Goal: Information Seeking & Learning: Understand process/instructions

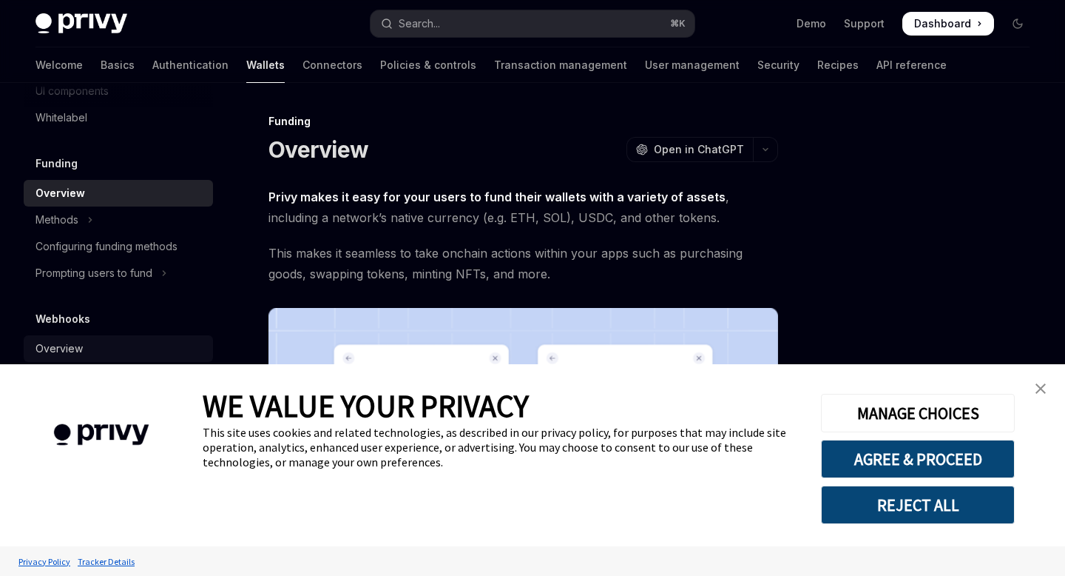
scroll to position [695, 0]
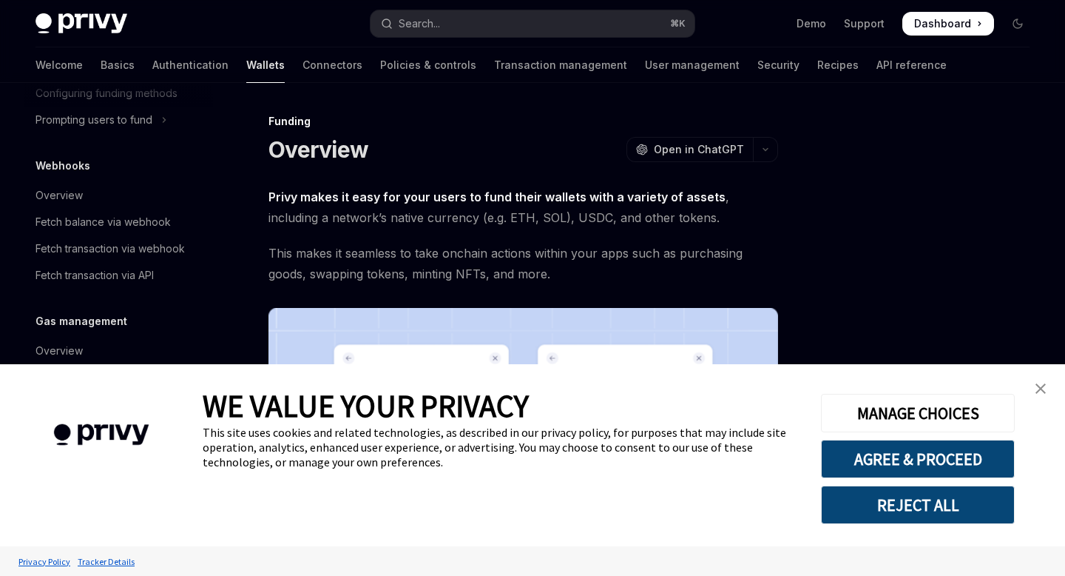
click at [1035, 391] on link "close banner" at bounding box center [1041, 389] width 30 height 30
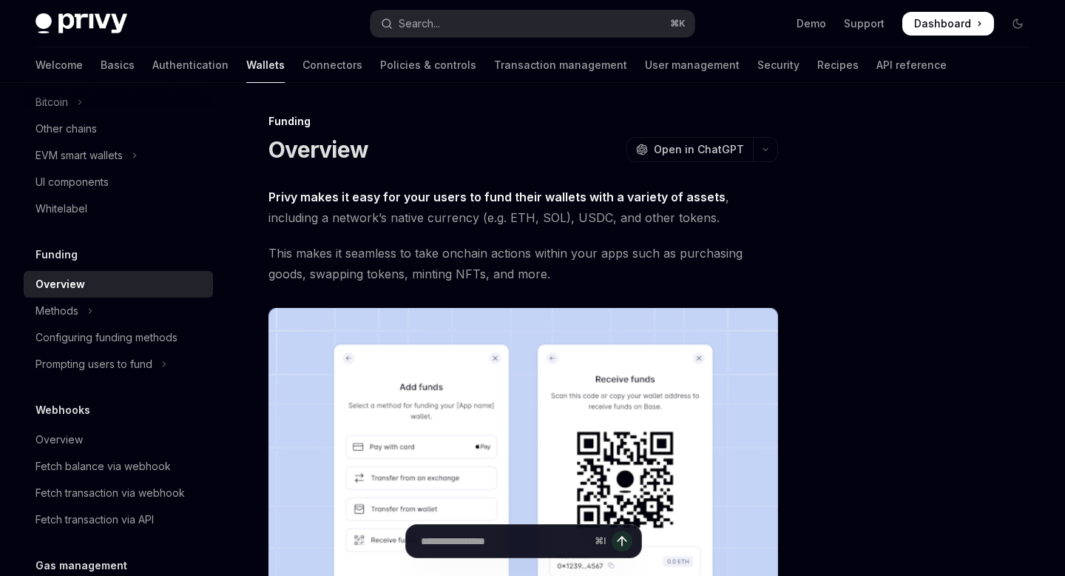
scroll to position [371, 0]
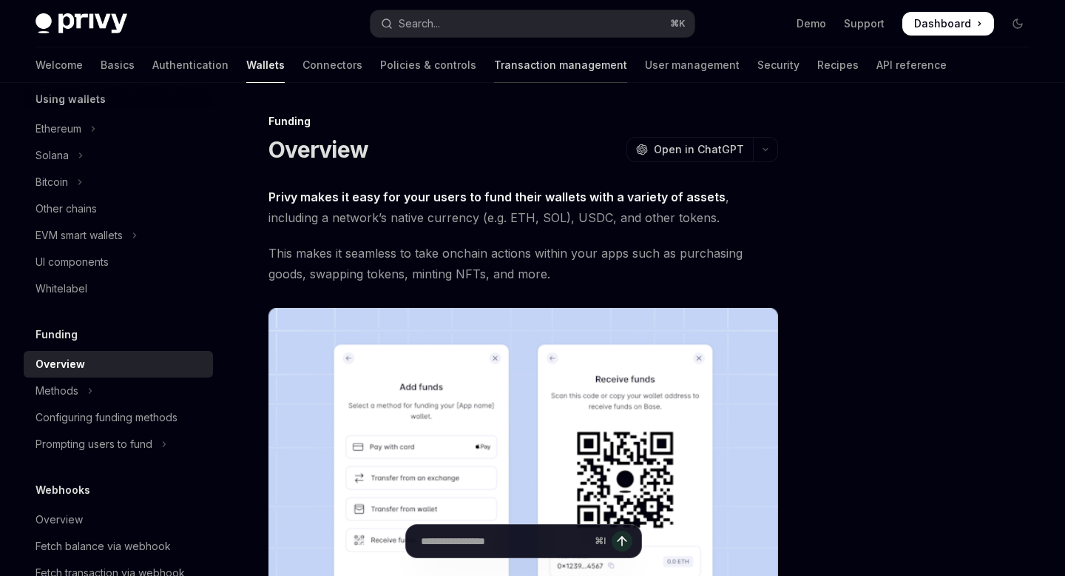
click at [494, 47] on link "Transaction management" at bounding box center [560, 65] width 133 height 36
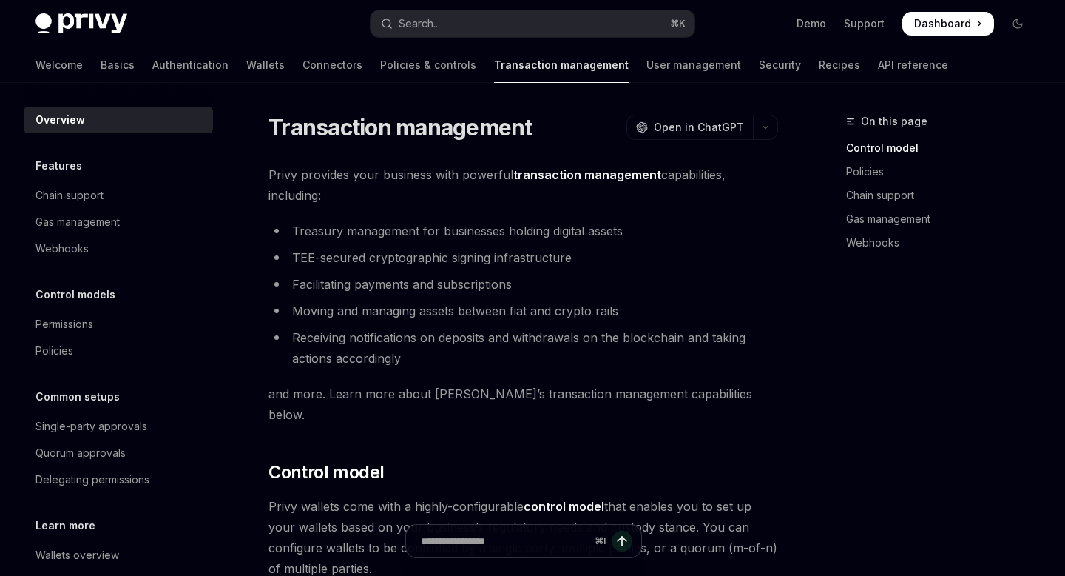
click at [70, 62] on div "Welcome Basics Authentication Wallets Connectors Policies & controls Transactio…" at bounding box center [492, 65] width 913 height 36
click at [101, 67] on link "Basics" at bounding box center [118, 65] width 34 height 36
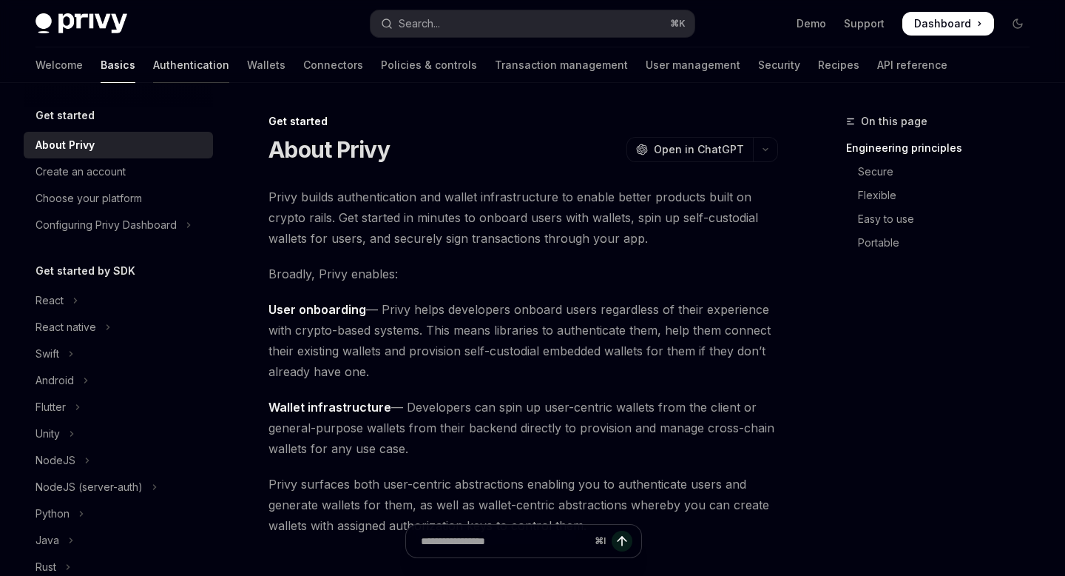
click at [153, 66] on link "Authentication" at bounding box center [191, 65] width 76 height 36
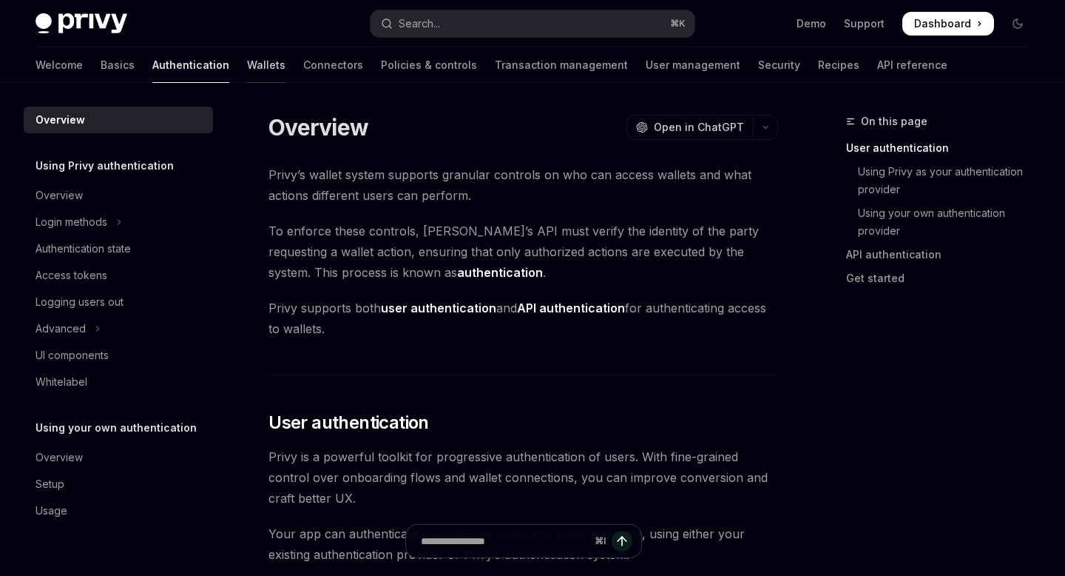
click at [247, 66] on link "Wallets" at bounding box center [266, 65] width 38 height 36
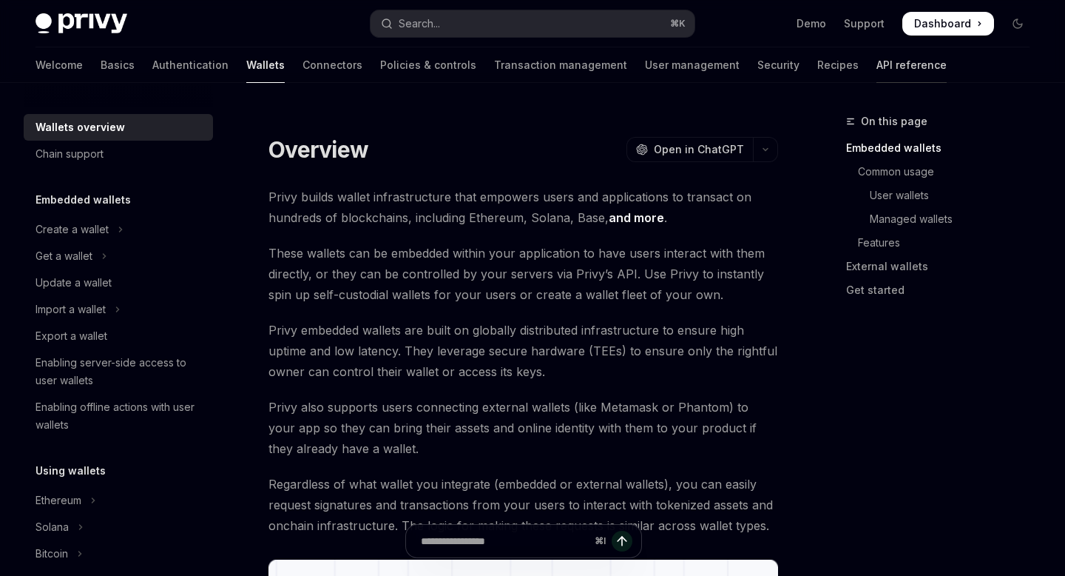
click at [877, 59] on link "API reference" at bounding box center [912, 65] width 70 height 36
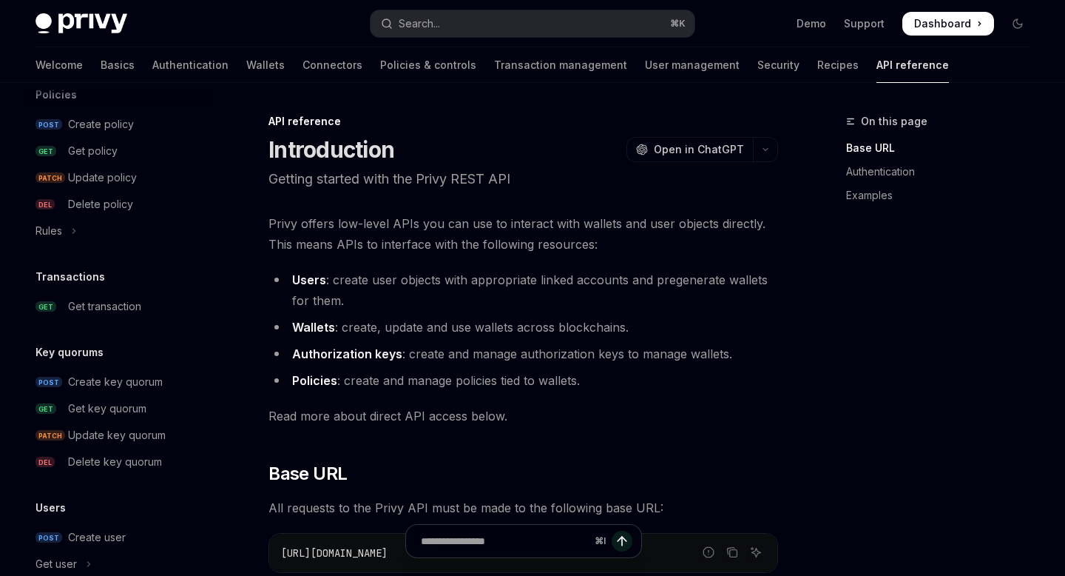
scroll to position [826, 0]
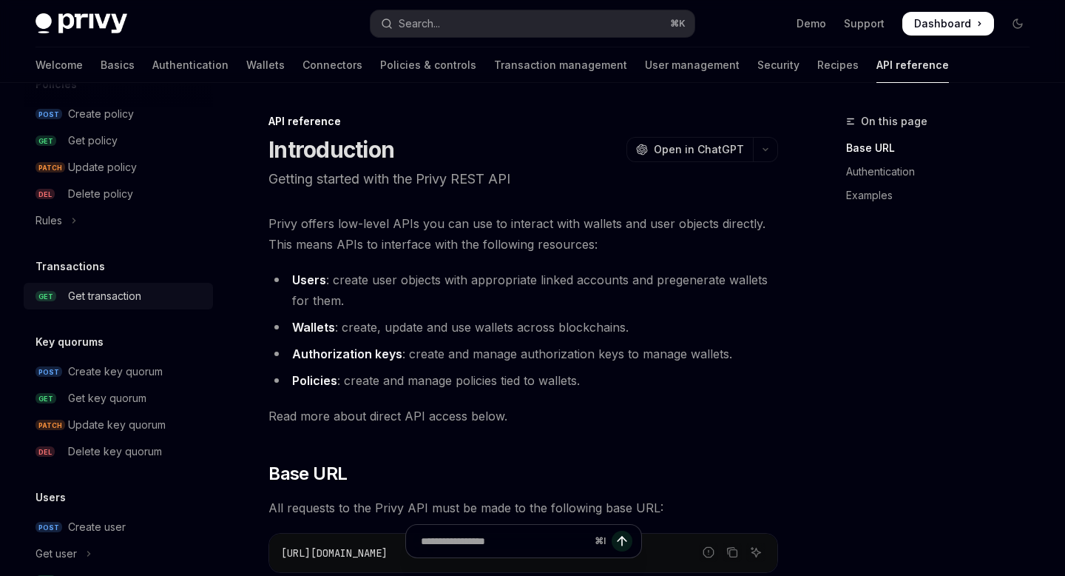
click at [104, 291] on div "Get transaction" at bounding box center [104, 296] width 73 height 18
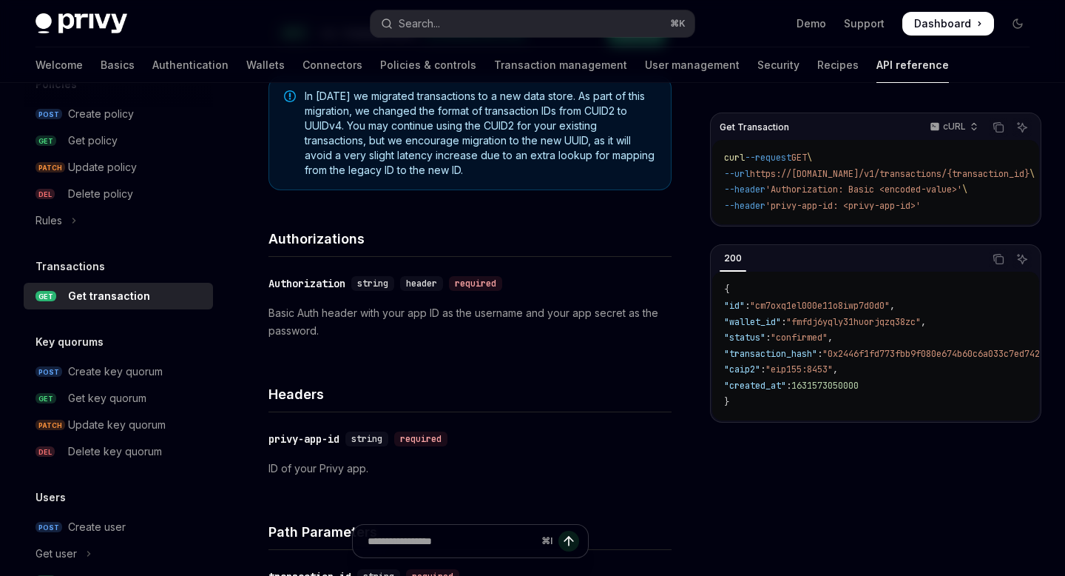
scroll to position [27, 0]
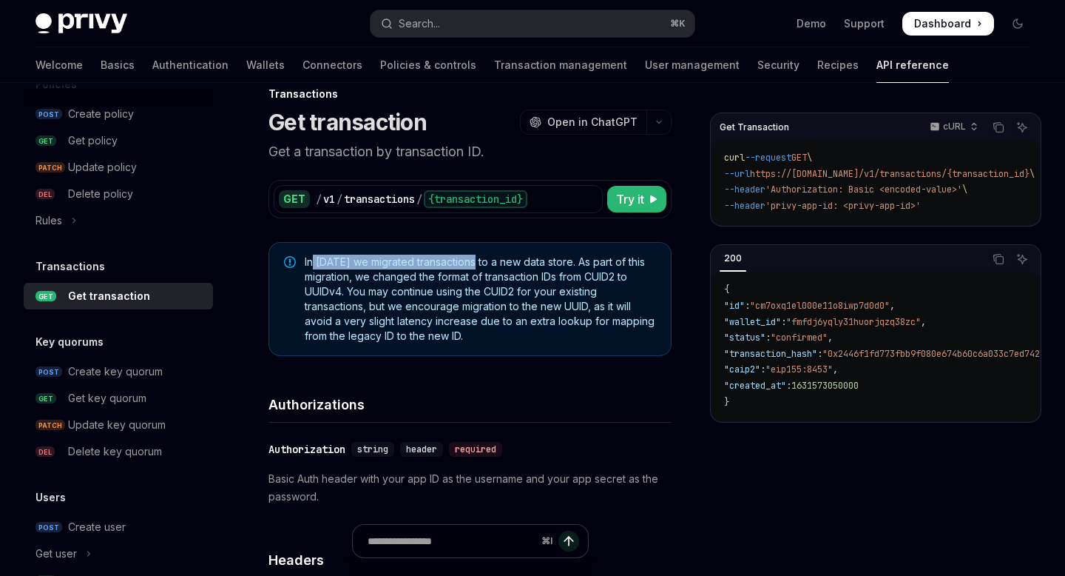
drag, startPoint x: 311, startPoint y: 258, endPoint x: 481, endPoint y: 265, distance: 169.6
click at [481, 265] on span "In August 2025 we migrated transactions to a new data store. As part of this mi…" at bounding box center [480, 299] width 351 height 89
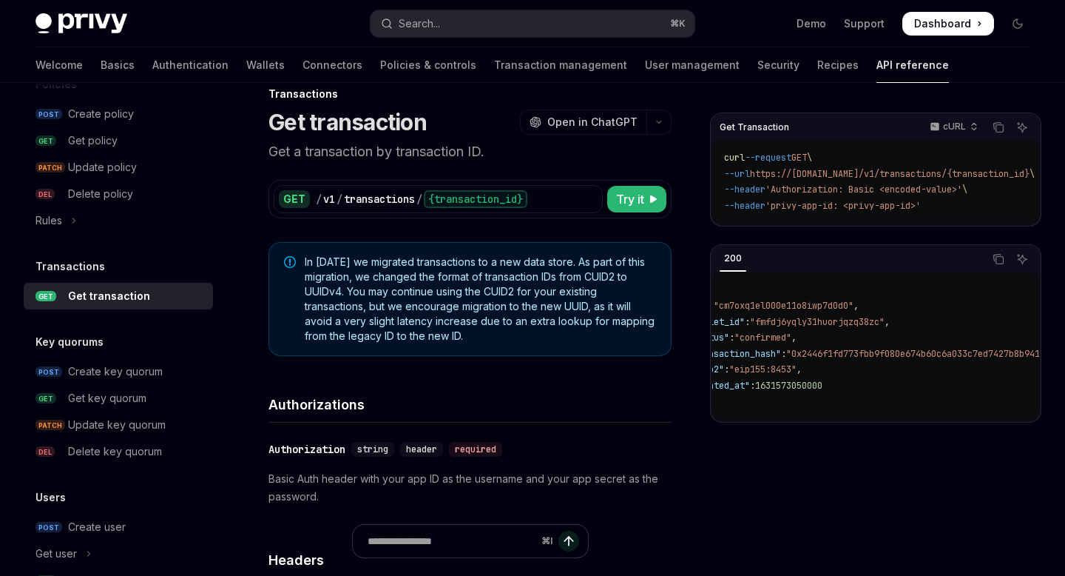
scroll to position [0, 0]
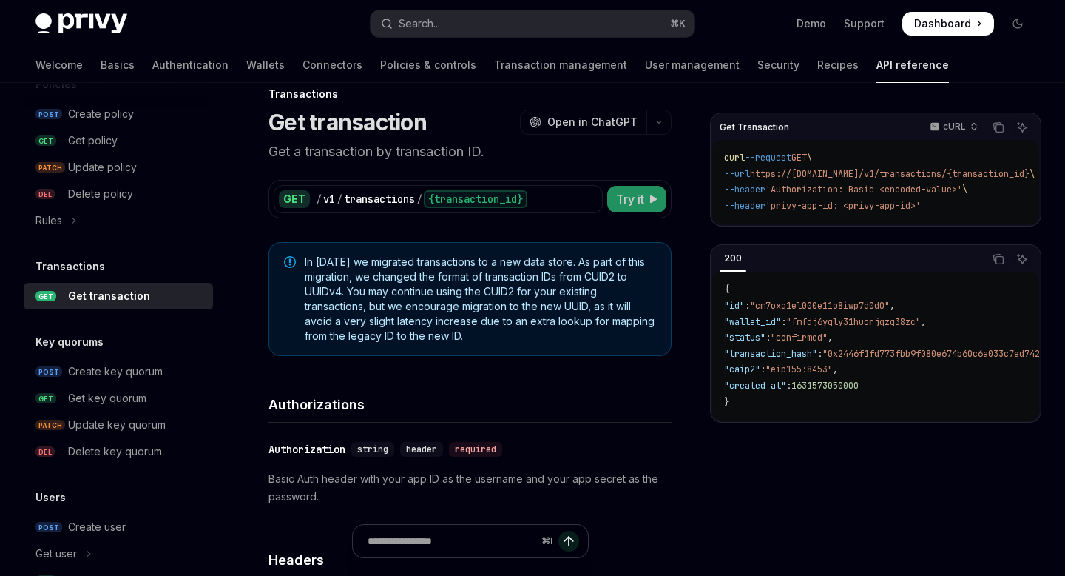
click at [655, 210] on button "Try it" at bounding box center [636, 199] width 59 height 27
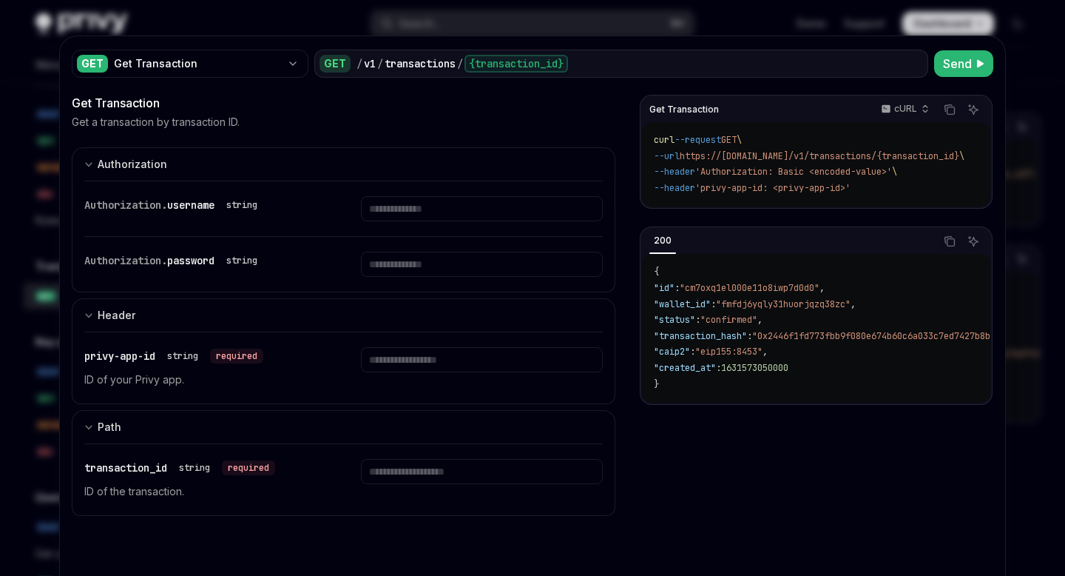
click at [508, 224] on div "Authorization. username string" at bounding box center [343, 208] width 519 height 55
click at [508, 218] on input "Enter username" at bounding box center [481, 208] width 241 height 25
click at [1014, 77] on div at bounding box center [532, 288] width 1065 height 576
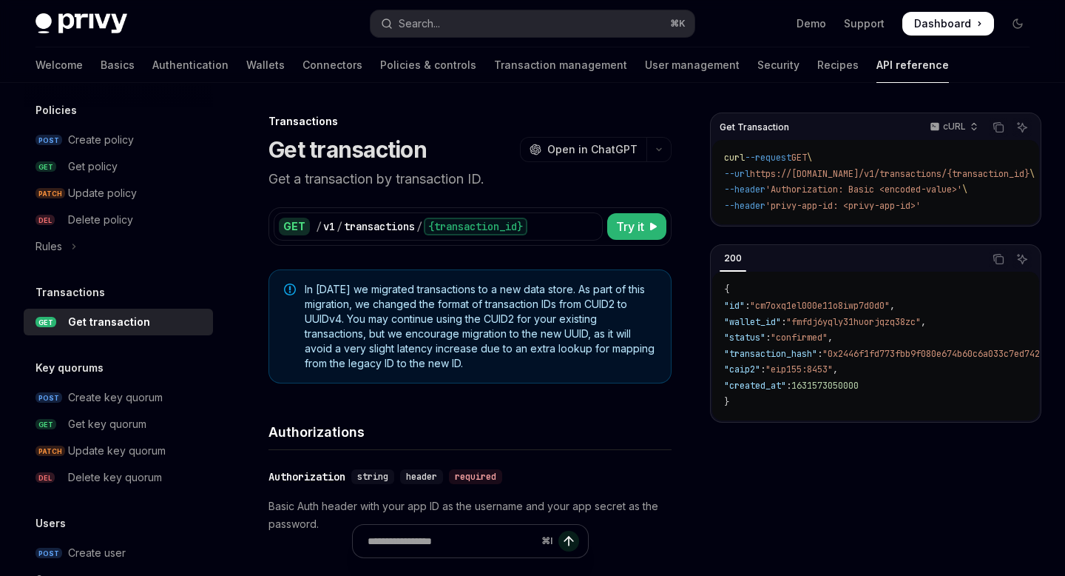
click at [76, 9] on div "Privy Docs home page Search... ⌘ K Demo Support Dashboard Dashboard Search..." at bounding box center [533, 23] width 994 height 47
click at [75, 21] on img at bounding box center [82, 23] width 92 height 21
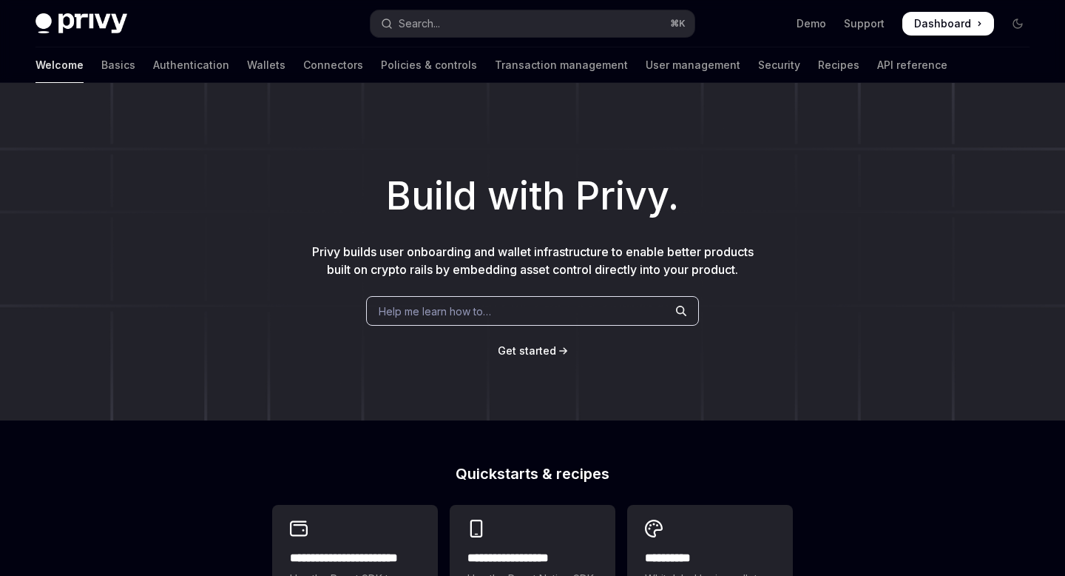
click at [53, 21] on img at bounding box center [82, 23] width 92 height 21
click at [72, 28] on img at bounding box center [82, 23] width 92 height 21
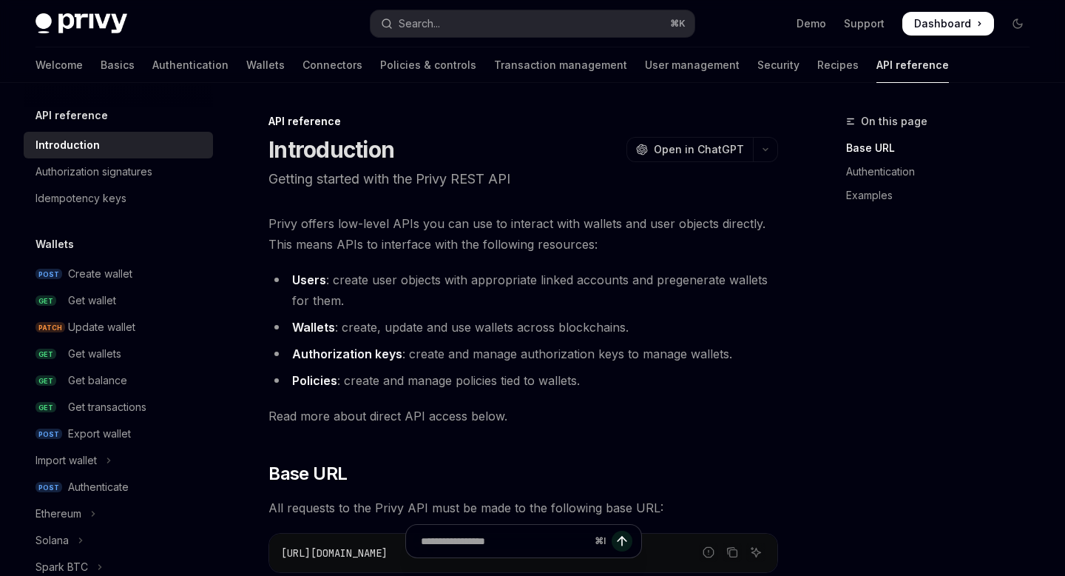
click at [73, 42] on div "Privy Docs home page Search... ⌘ K Demo Support Dashboard Dashboard Search..." at bounding box center [533, 23] width 994 height 47
click at [87, 36] on div "Privy Docs home page Search... ⌘ K Demo Support Dashboard Dashboard Search..." at bounding box center [533, 23] width 994 height 47
click at [82, 30] on img at bounding box center [82, 23] width 92 height 21
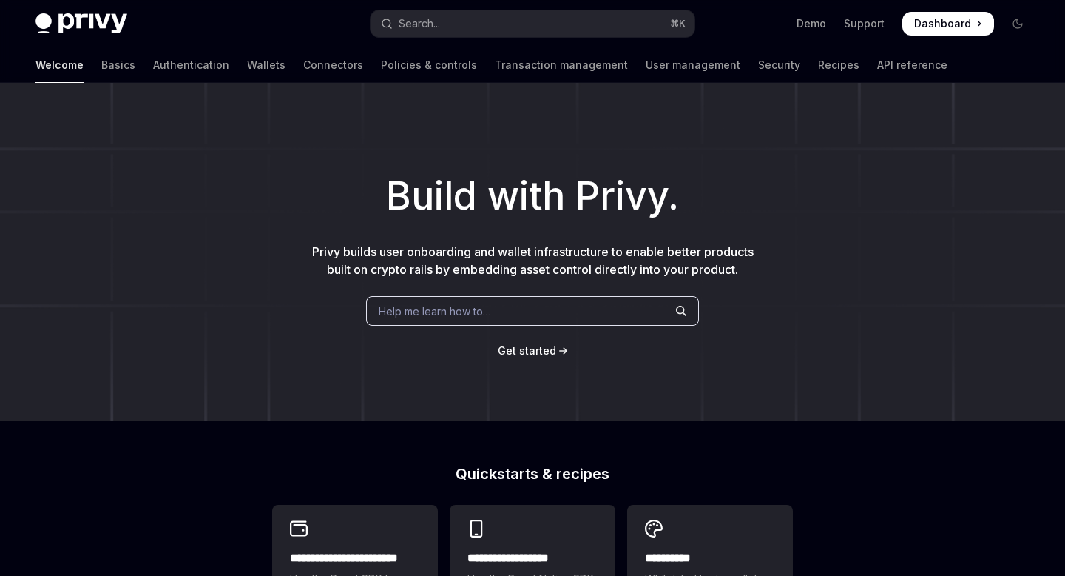
click at [82, 30] on img at bounding box center [82, 23] width 92 height 21
click at [69, 64] on div "Welcome Basics Authentication Wallets Connectors Policies & controls Transactio…" at bounding box center [492, 65] width 912 height 36
click at [101, 64] on link "Basics" at bounding box center [118, 65] width 34 height 36
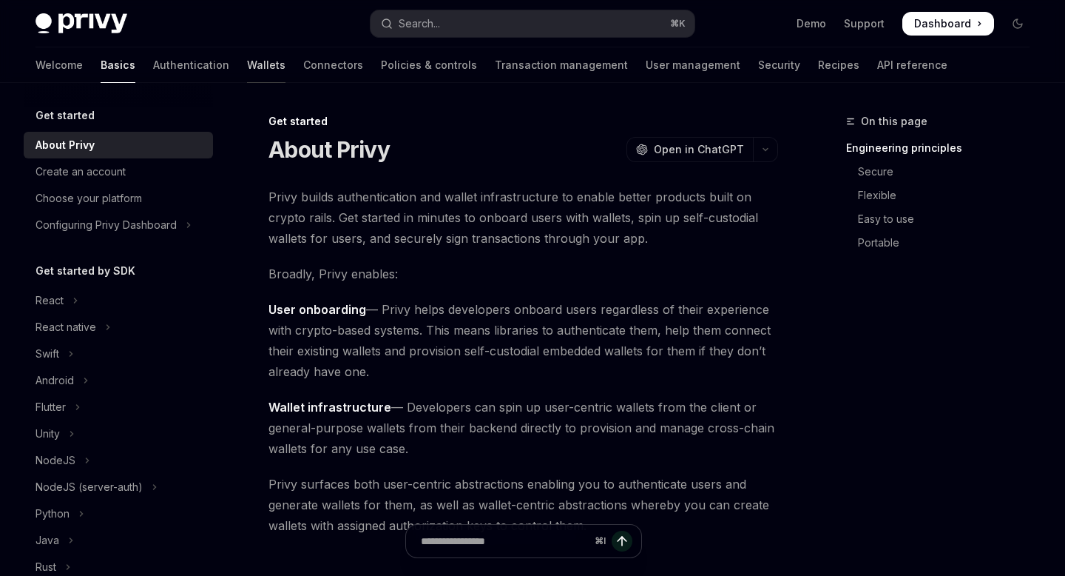
click at [247, 69] on link "Wallets" at bounding box center [266, 65] width 38 height 36
type textarea "*"
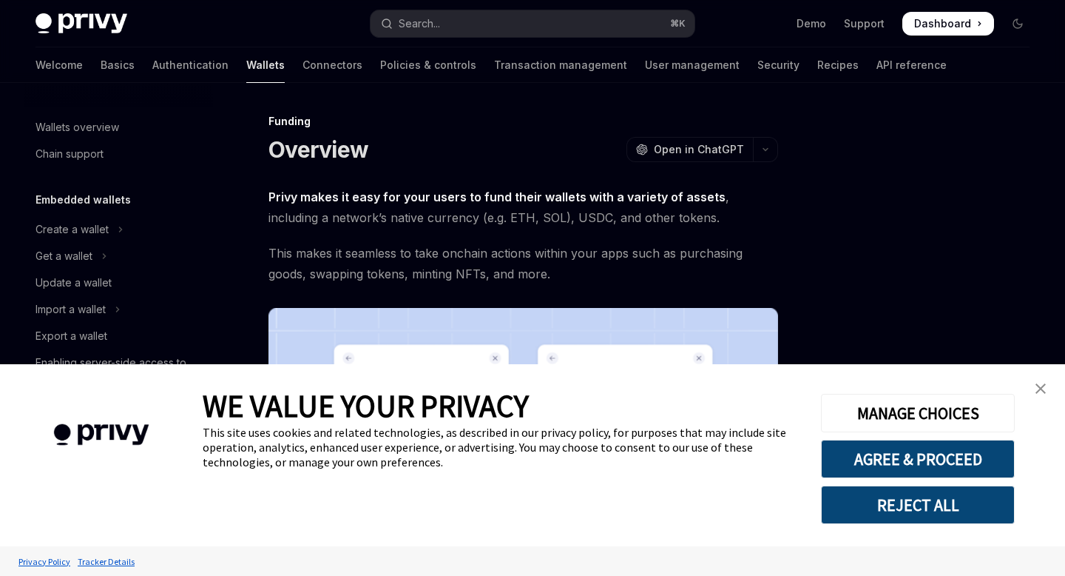
scroll to position [406, 0]
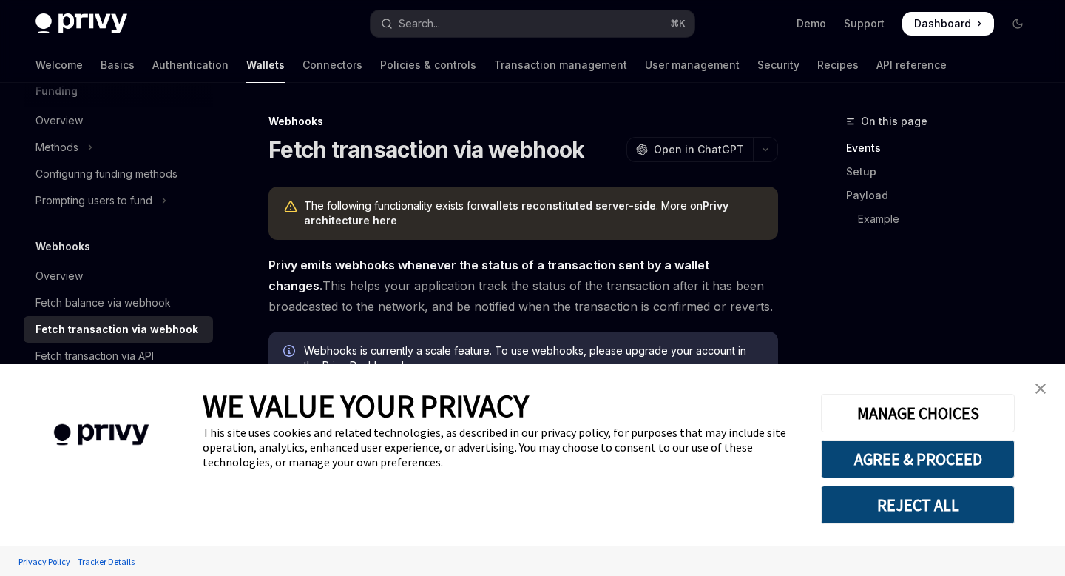
scroll to position [90, 0]
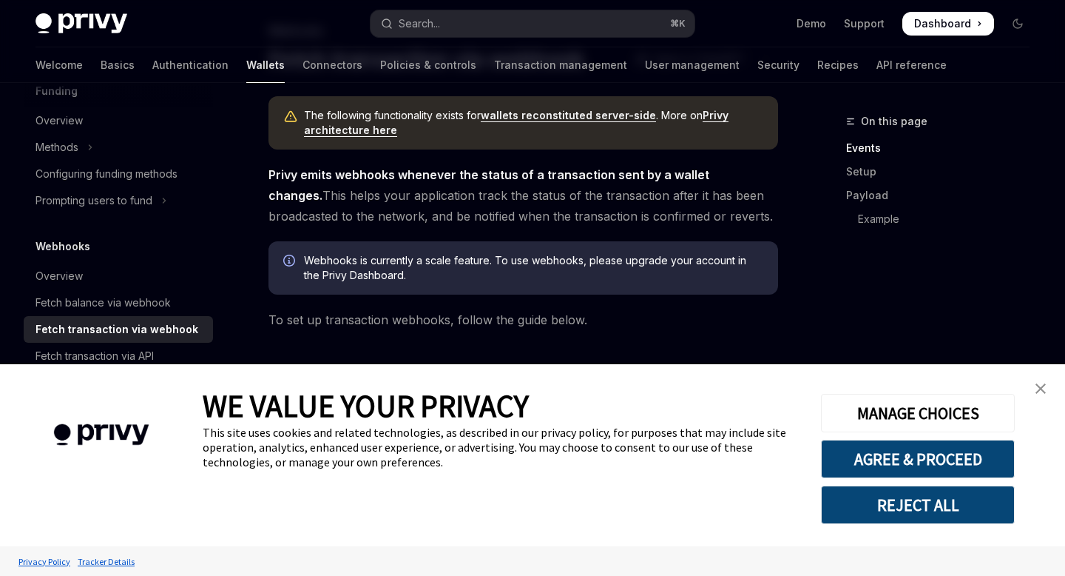
click at [1040, 400] on link "close banner" at bounding box center [1041, 389] width 30 height 30
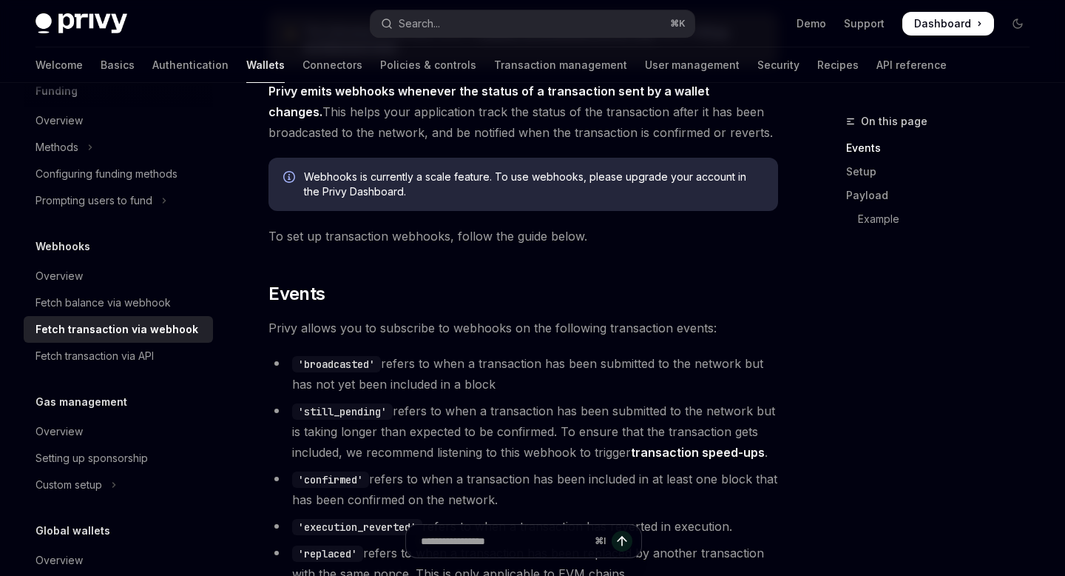
scroll to position [0, 0]
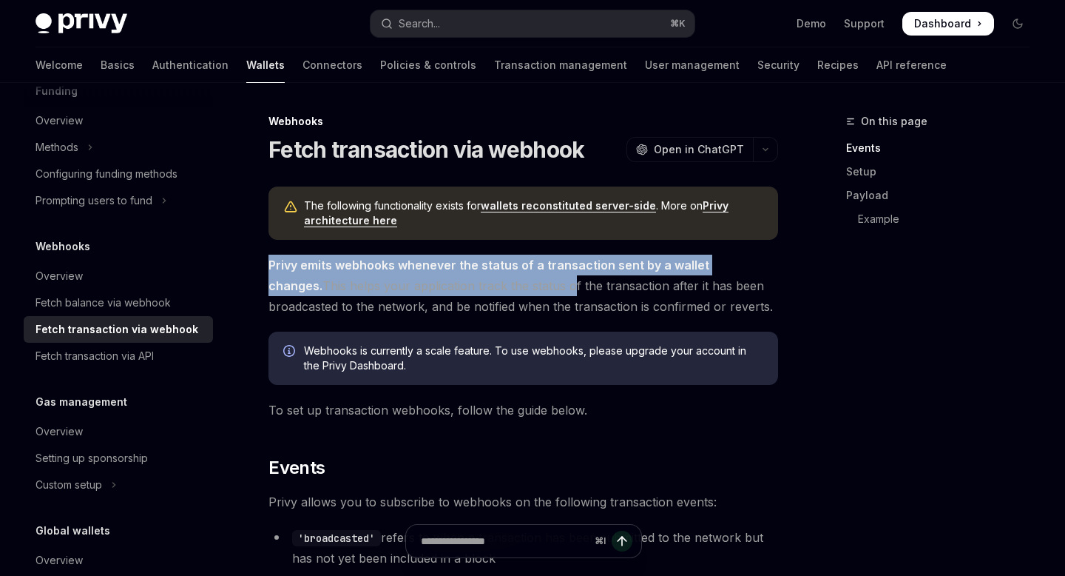
drag, startPoint x: 257, startPoint y: 263, endPoint x: 547, endPoint y: 280, distance: 290.5
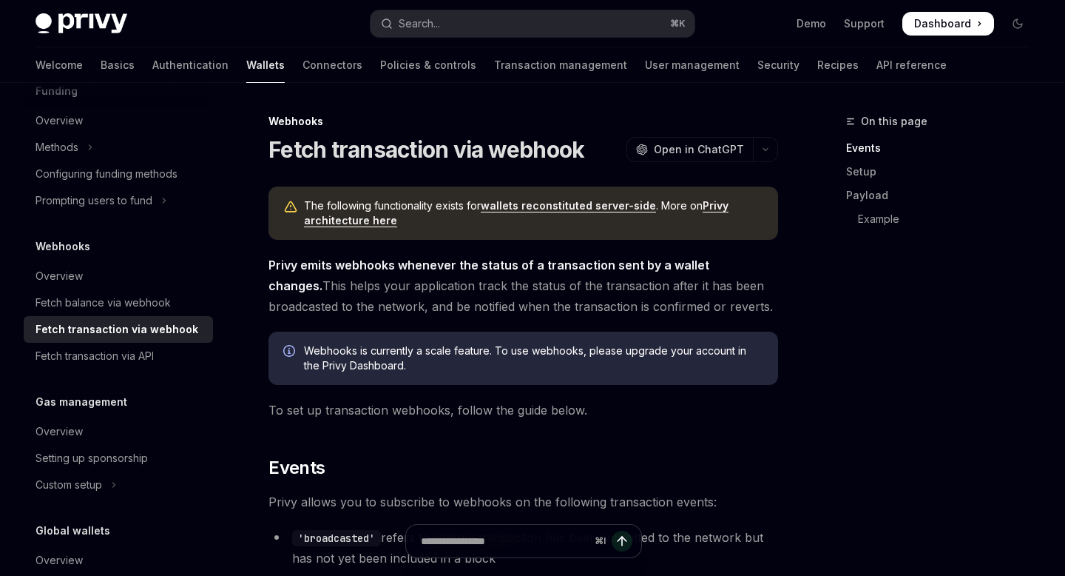
click at [547, 280] on span "Privy emits webhooks whenever the status of a transaction sent by a wallet chan…" at bounding box center [524, 286] width 510 height 62
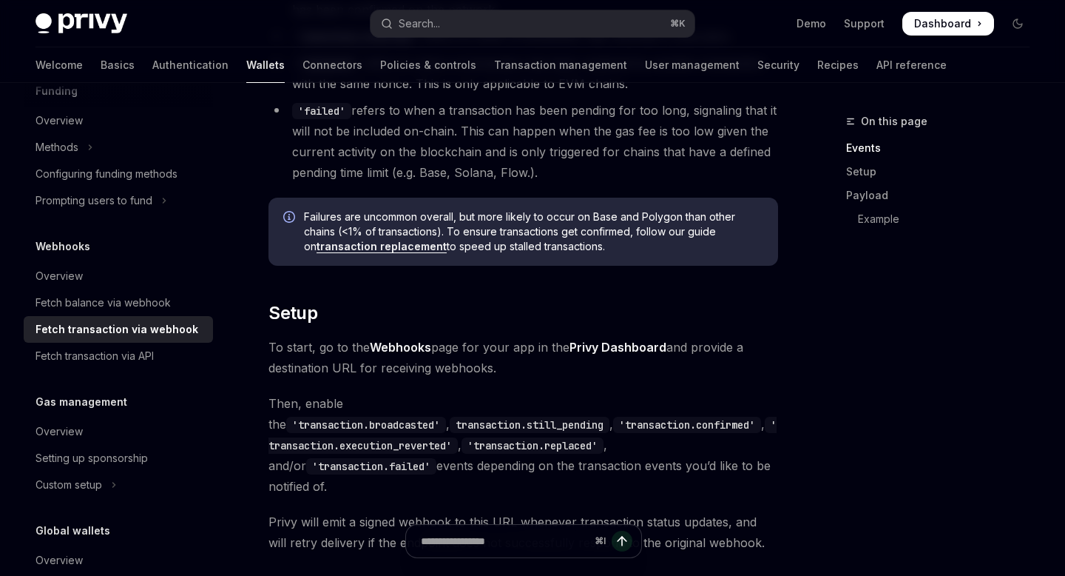
scroll to position [667, 0]
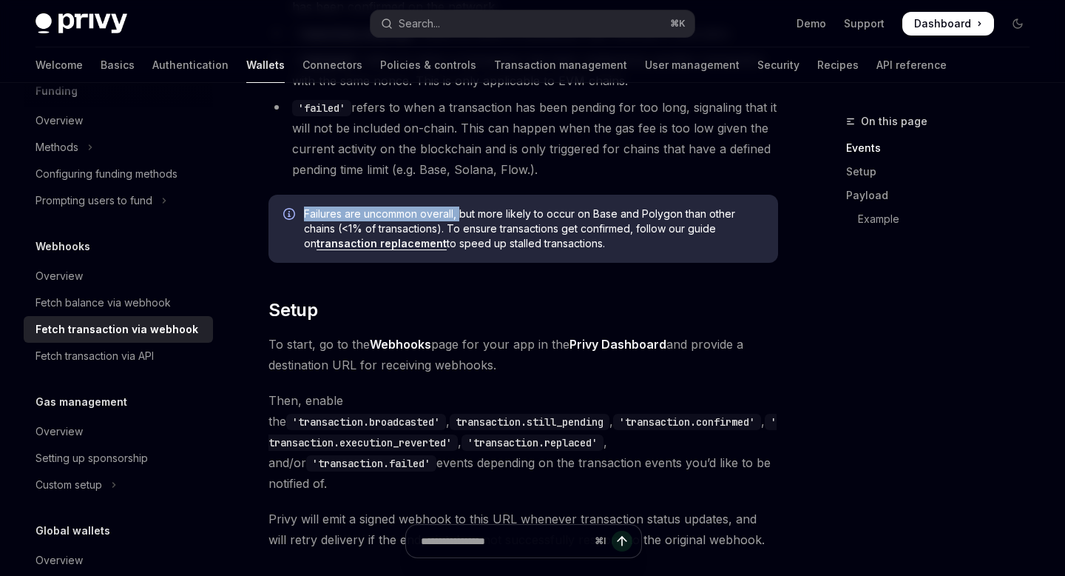
drag, startPoint x: 303, startPoint y: 212, endPoint x: 459, endPoint y: 212, distance: 156.1
click at [459, 212] on div "Failures are uncommon overall, but more likely to occur on Base and Polygon tha…" at bounding box center [524, 229] width 510 height 68
click at [461, 212] on span "Failures are uncommon overall, but more likely to occur on Base and Polygon tha…" at bounding box center [533, 228] width 459 height 44
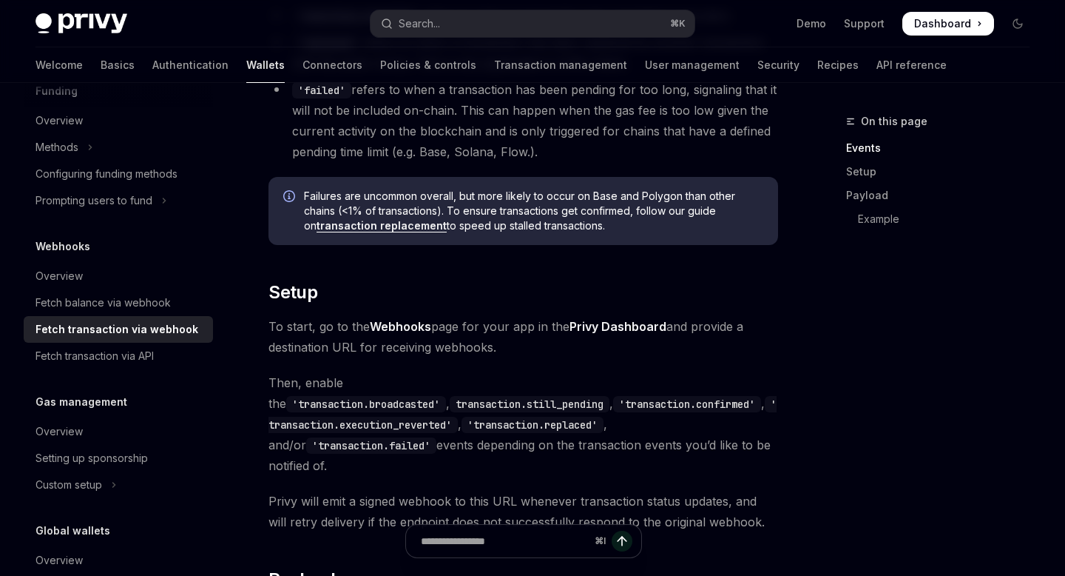
scroll to position [686, 0]
drag, startPoint x: 297, startPoint y: 188, endPoint x: 461, endPoint y: 192, distance: 163.5
click at [461, 192] on div "Failures are uncommon overall, but more likely to occur on Base and Polygon tha…" at bounding box center [524, 209] width 510 height 68
click at [461, 192] on span "Failures are uncommon overall, but more likely to occur on Base and Polygon tha…" at bounding box center [533, 209] width 459 height 44
click at [488, 192] on span "Failures are uncommon overall, but more likely to occur on Base and Polygon tha…" at bounding box center [533, 209] width 459 height 44
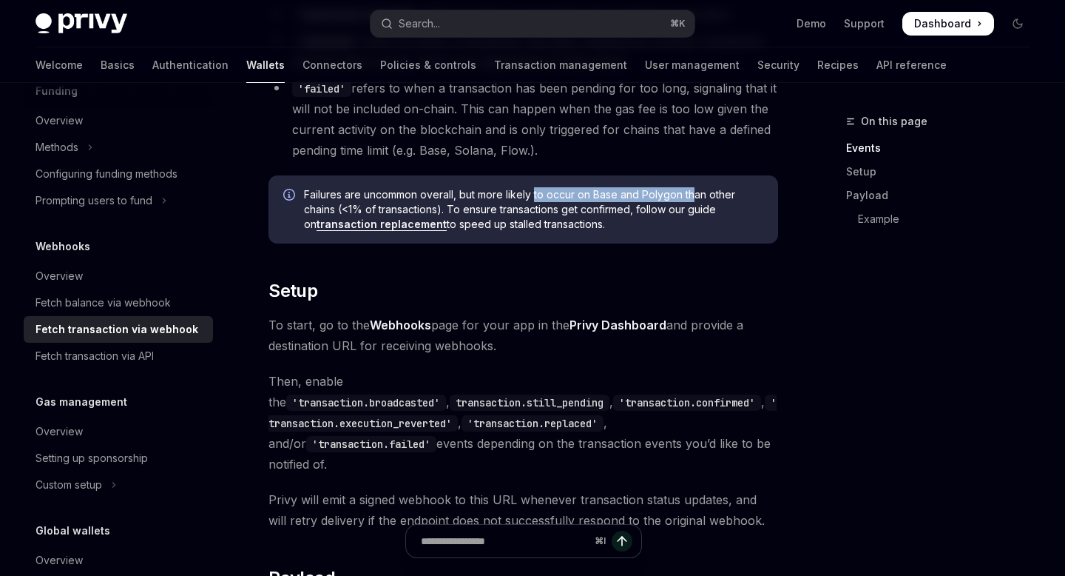
drag, startPoint x: 535, startPoint y: 192, endPoint x: 693, endPoint y: 189, distance: 158.3
click at [693, 189] on span "Failures are uncommon overall, but more likely to occur on Base and Polygon tha…" at bounding box center [533, 209] width 459 height 44
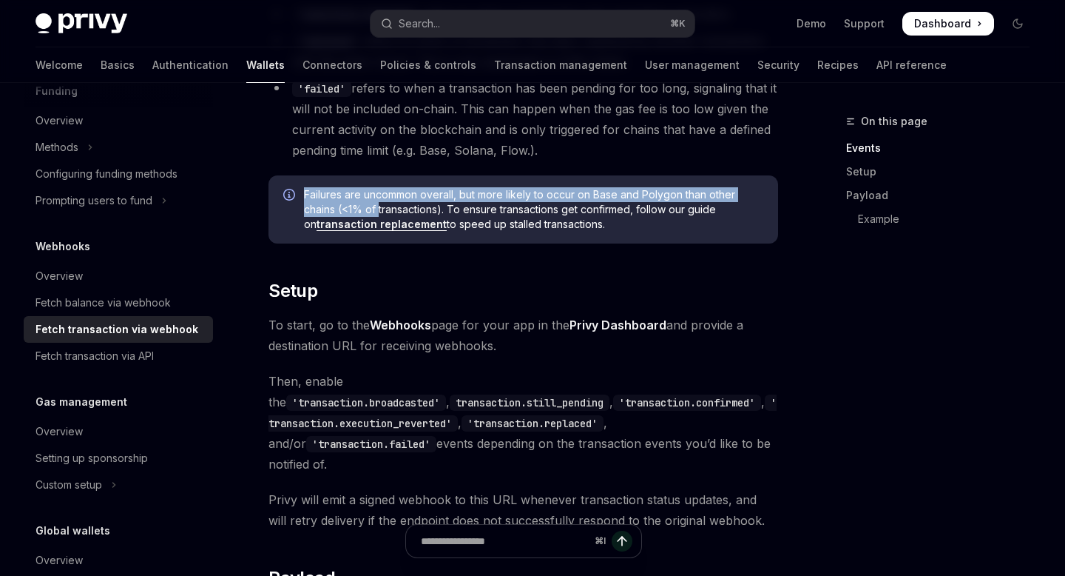
drag, startPoint x: 299, startPoint y: 211, endPoint x: 380, endPoint y: 212, distance: 80.6
click at [380, 212] on div "Failures are uncommon overall, but more likely to occur on Base and Polygon tha…" at bounding box center [524, 209] width 510 height 68
click at [380, 212] on span "Failures are uncommon overall, but more likely to occur on Base and Polygon tha…" at bounding box center [533, 209] width 459 height 44
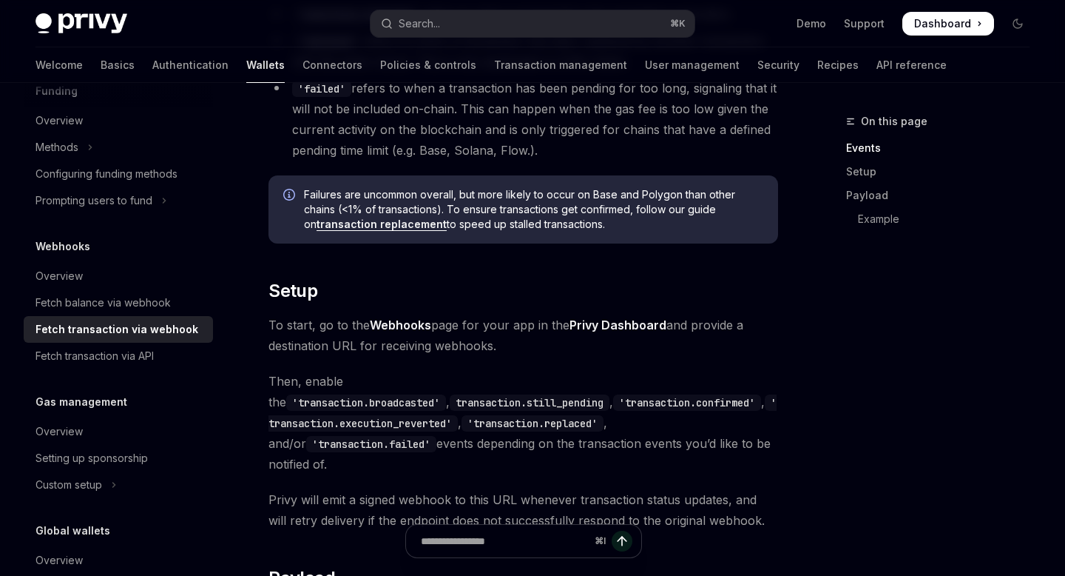
drag, startPoint x: 450, startPoint y: 215, endPoint x: 613, endPoint y: 219, distance: 162.8
click at [613, 219] on span "Failures are uncommon overall, but more likely to occur on Base and Polygon tha…" at bounding box center [533, 209] width 459 height 44
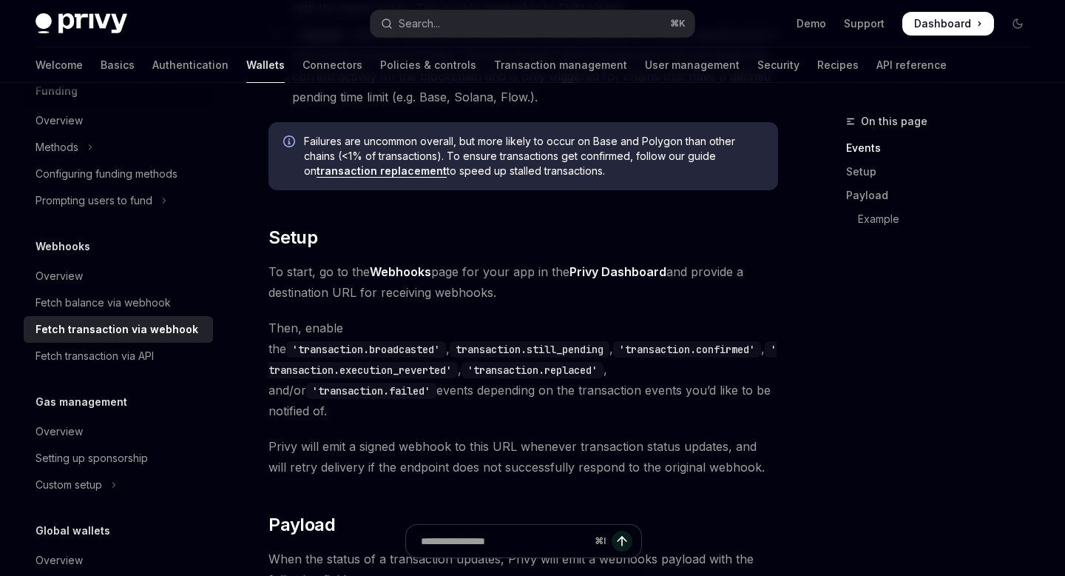
scroll to position [741, 0]
drag, startPoint x: 483, startPoint y: 169, endPoint x: 579, endPoint y: 169, distance: 95.4
click at [579, 169] on span "Failures are uncommon overall, but more likely to occur on Base and Polygon tha…" at bounding box center [533, 154] width 459 height 44
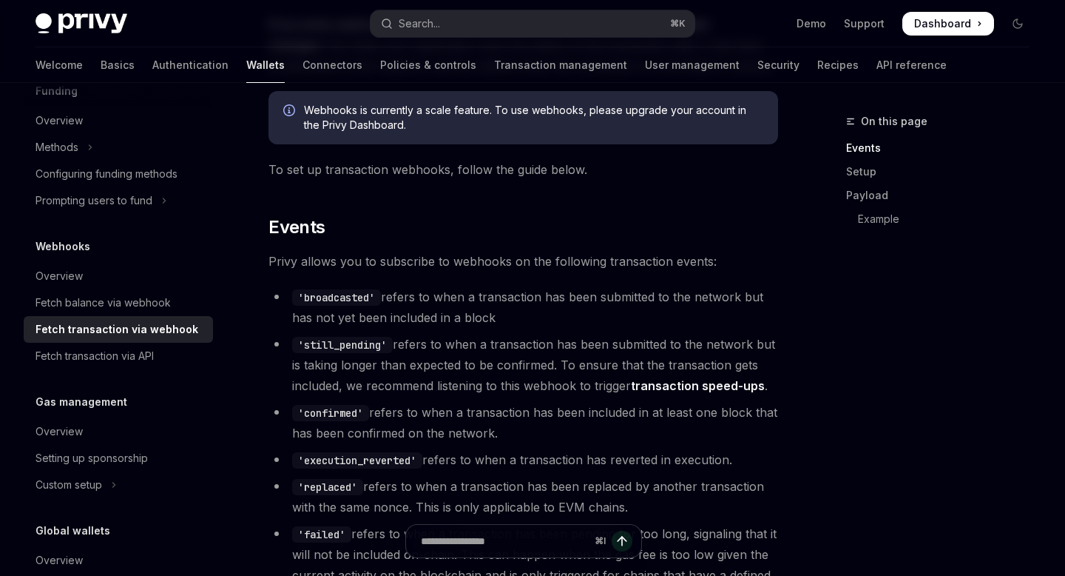
scroll to position [0, 0]
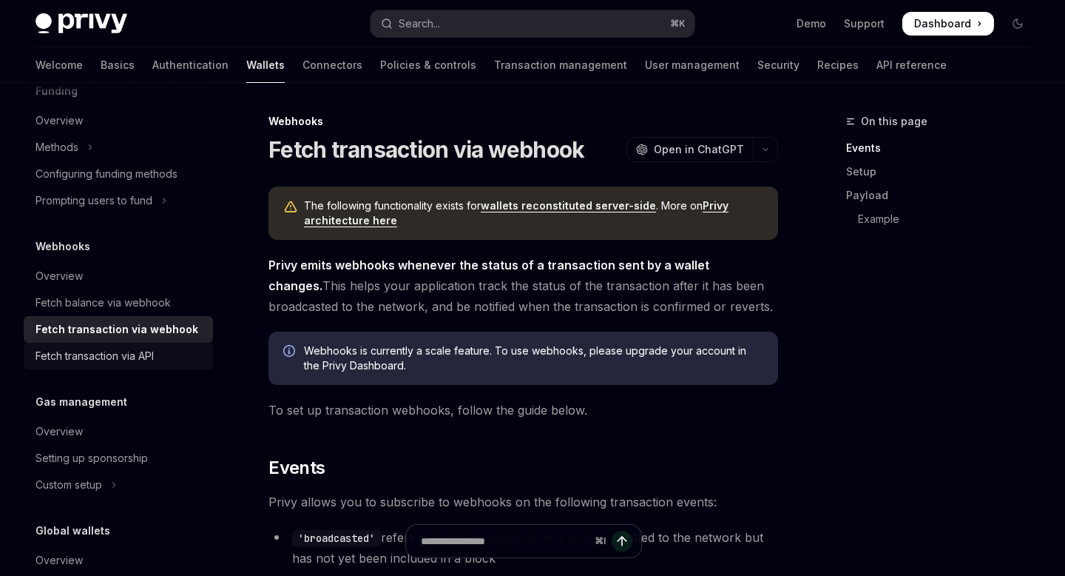
click at [127, 366] on link "Fetch transaction via API" at bounding box center [118, 356] width 189 height 27
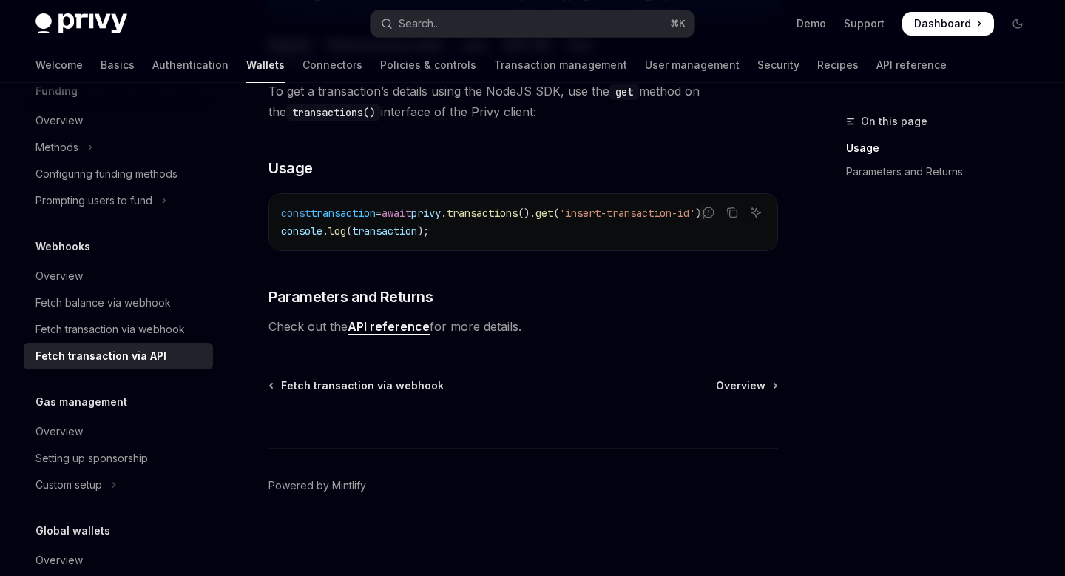
scroll to position [341, 0]
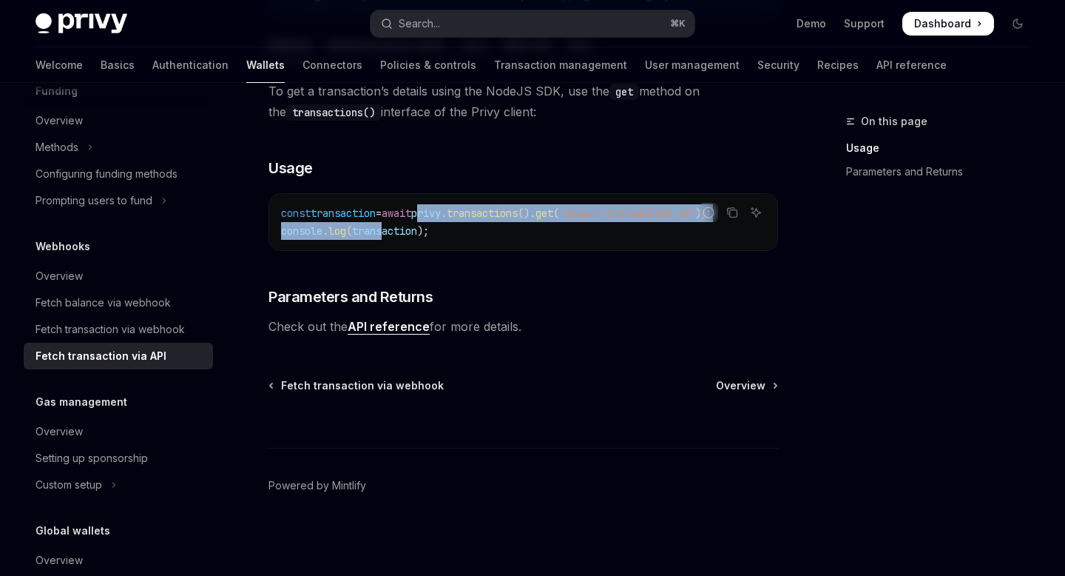
drag, startPoint x: 388, startPoint y: 223, endPoint x: 404, endPoint y: 209, distance: 20.5
click at [410, 209] on code "const transaction = await privy . transactions (). get ( 'insert-transaction-id…" at bounding box center [523, 222] width 485 height 36
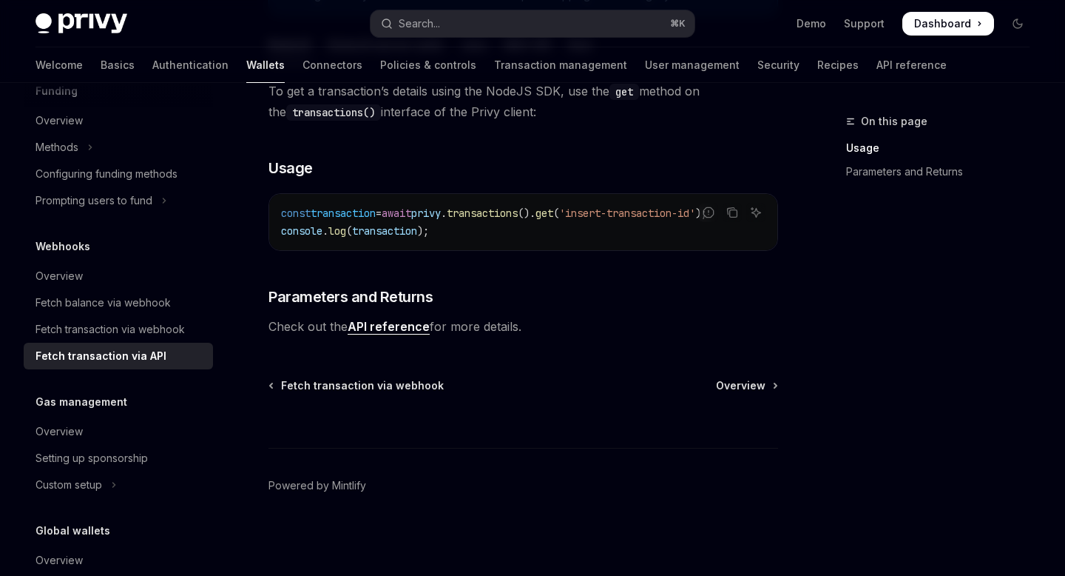
click at [404, 209] on span "await" at bounding box center [397, 212] width 30 height 13
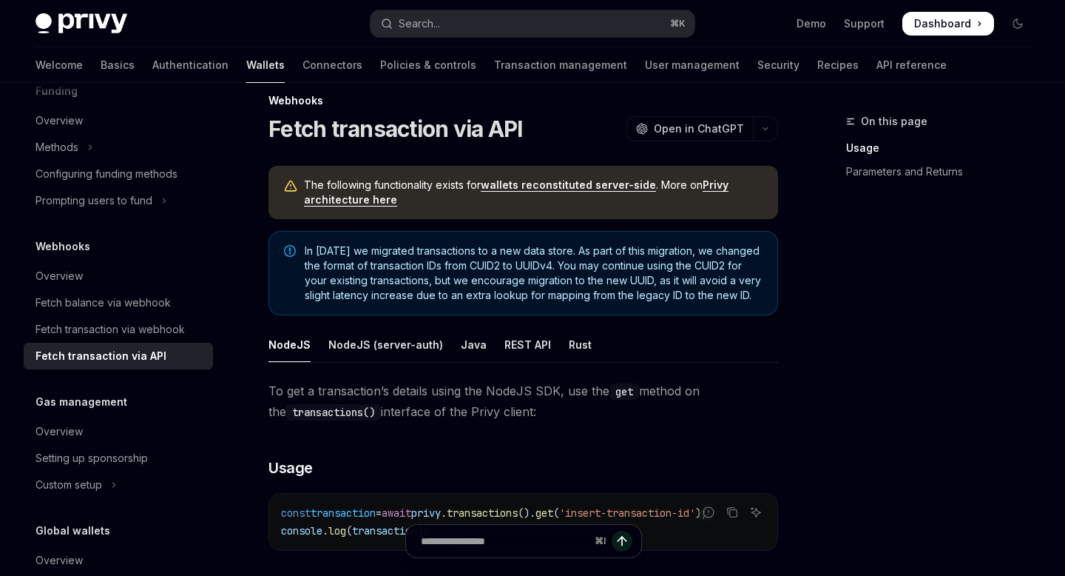
scroll to position [14, 0]
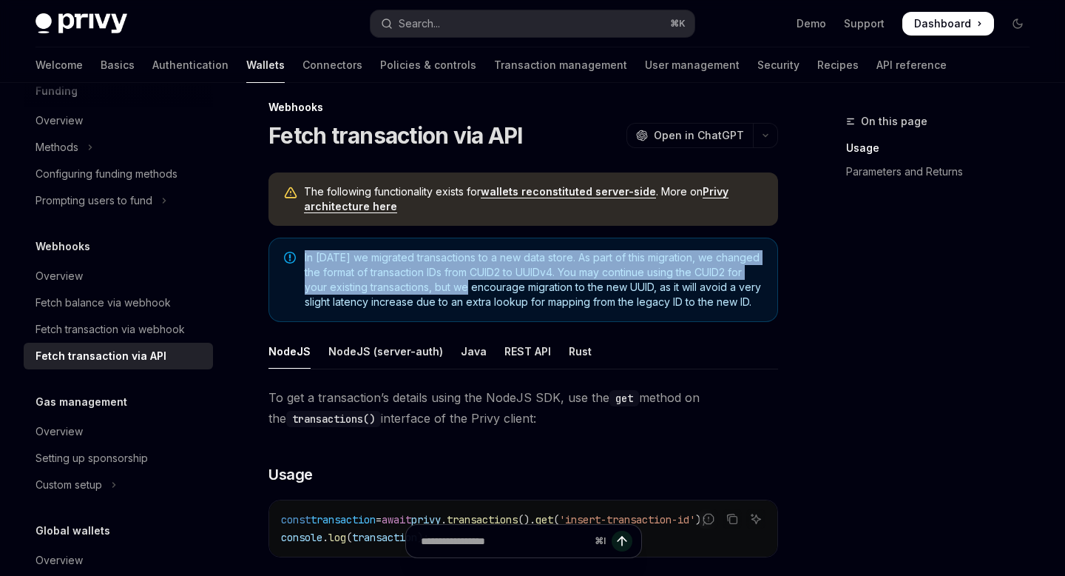
drag, startPoint x: 291, startPoint y: 258, endPoint x: 493, endPoint y: 295, distance: 206.1
click at [493, 292] on div "In August 2025 we migrated transactions to a new data store. As part of this mi…" at bounding box center [524, 279] width 510 height 84
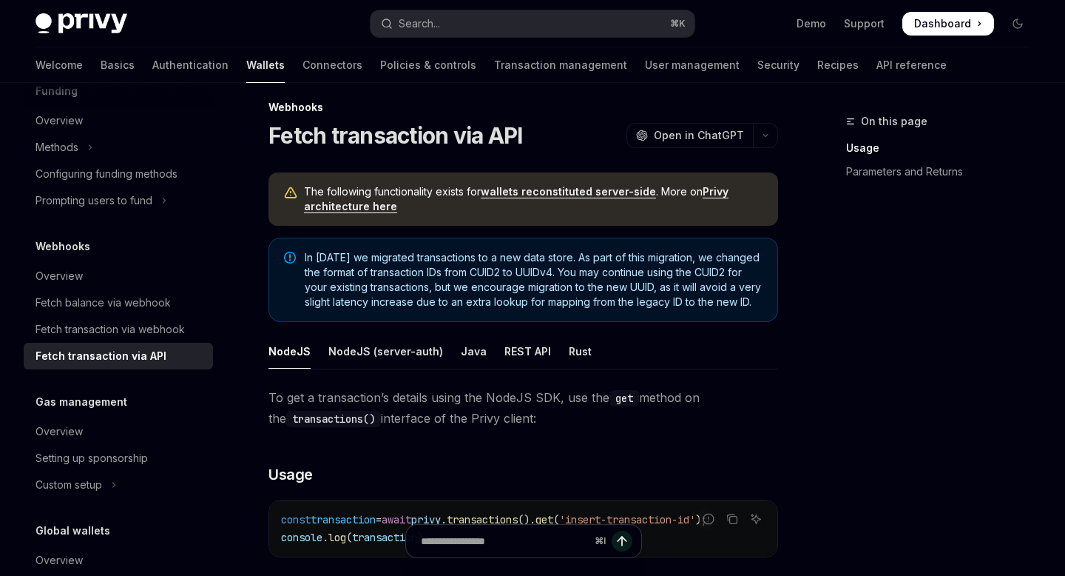
click at [493, 295] on span "In August 2025 we migrated transactions to a new data store. As part of this mi…" at bounding box center [534, 279] width 458 height 59
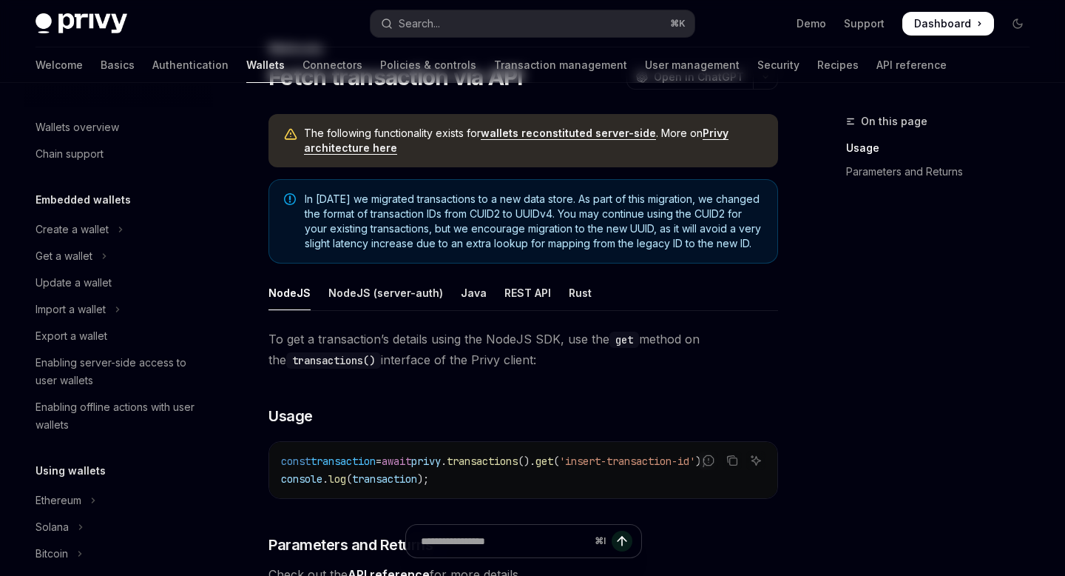
scroll to position [0, 0]
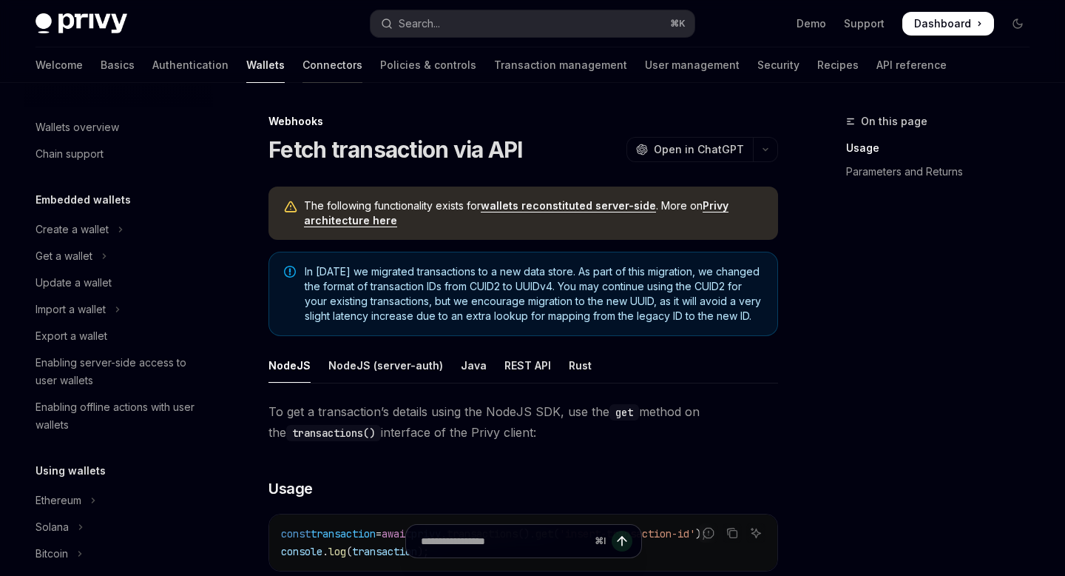
click at [303, 66] on link "Connectors" at bounding box center [333, 65] width 60 height 36
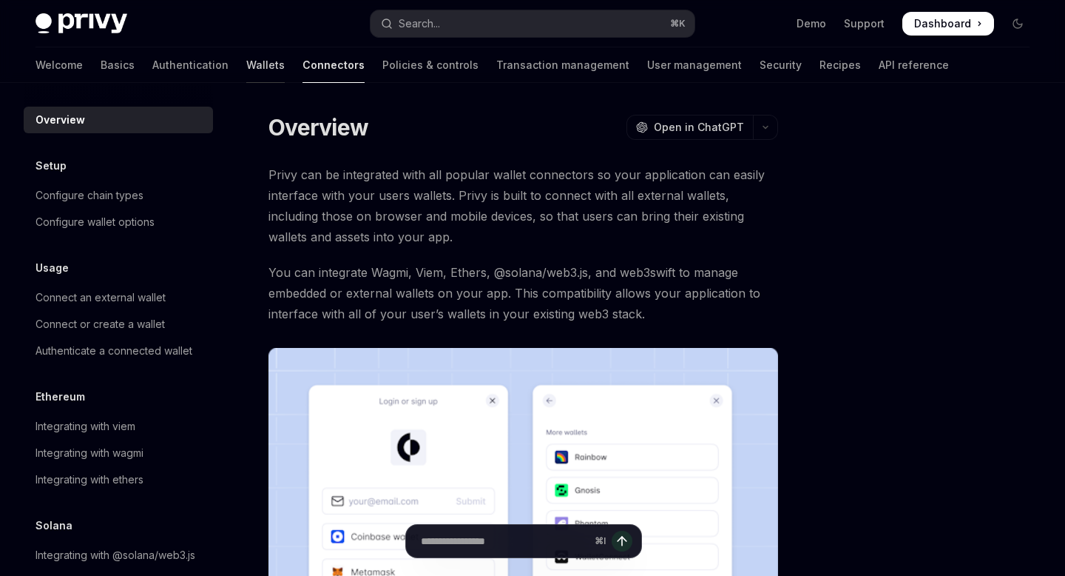
click at [246, 78] on link "Wallets" at bounding box center [265, 65] width 38 height 36
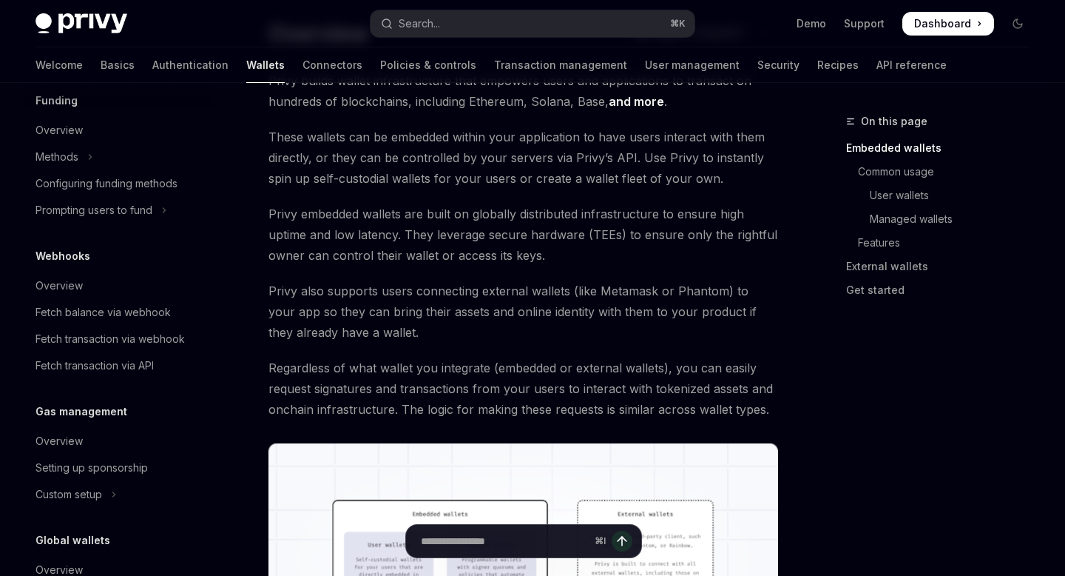
scroll to position [616, 0]
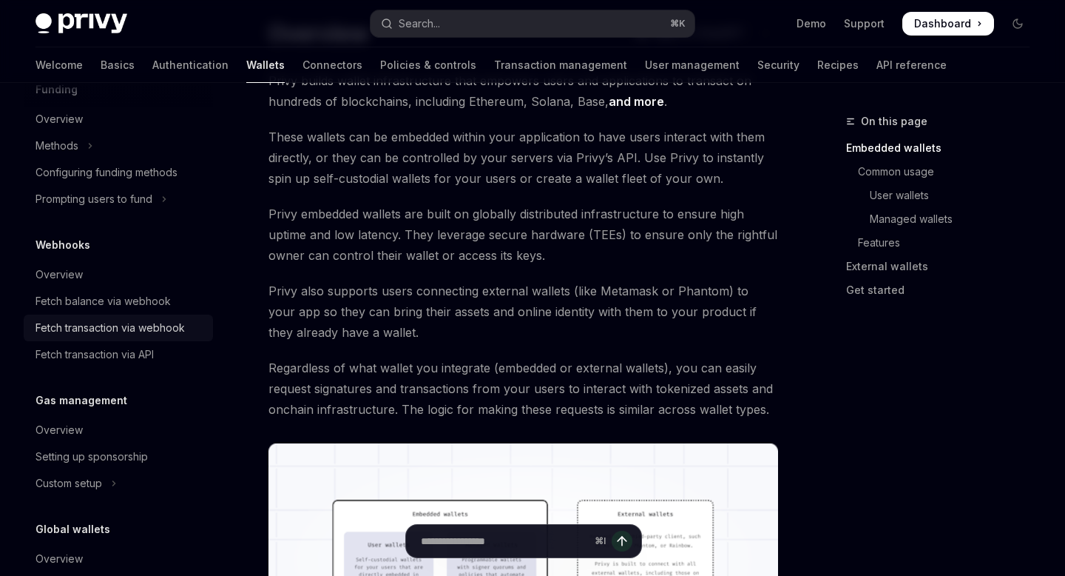
click at [138, 330] on div "Fetch transaction via webhook" at bounding box center [110, 328] width 149 height 18
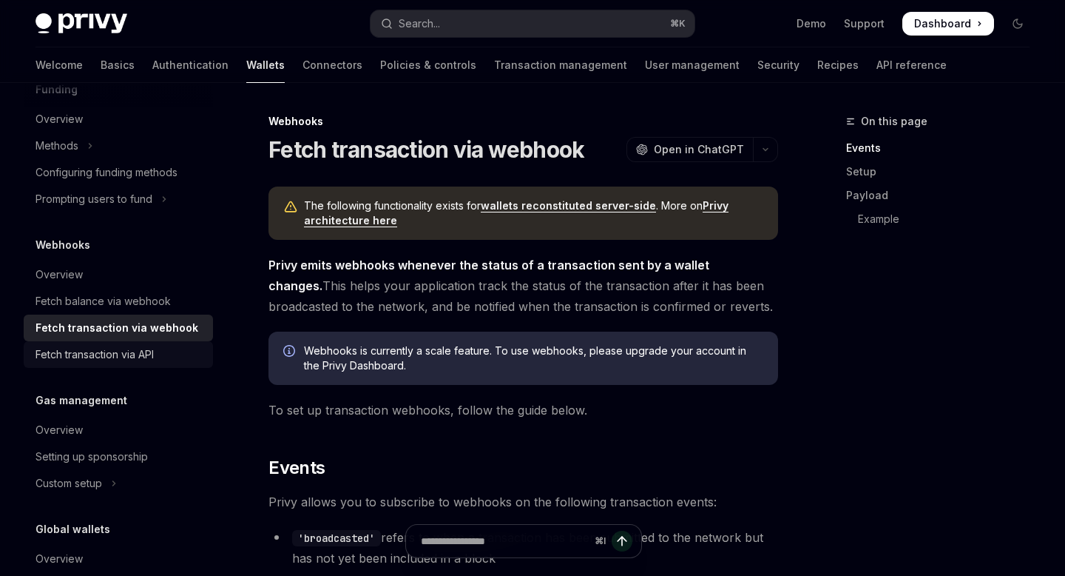
click at [125, 365] on link "Fetch transaction via API" at bounding box center [118, 354] width 189 height 27
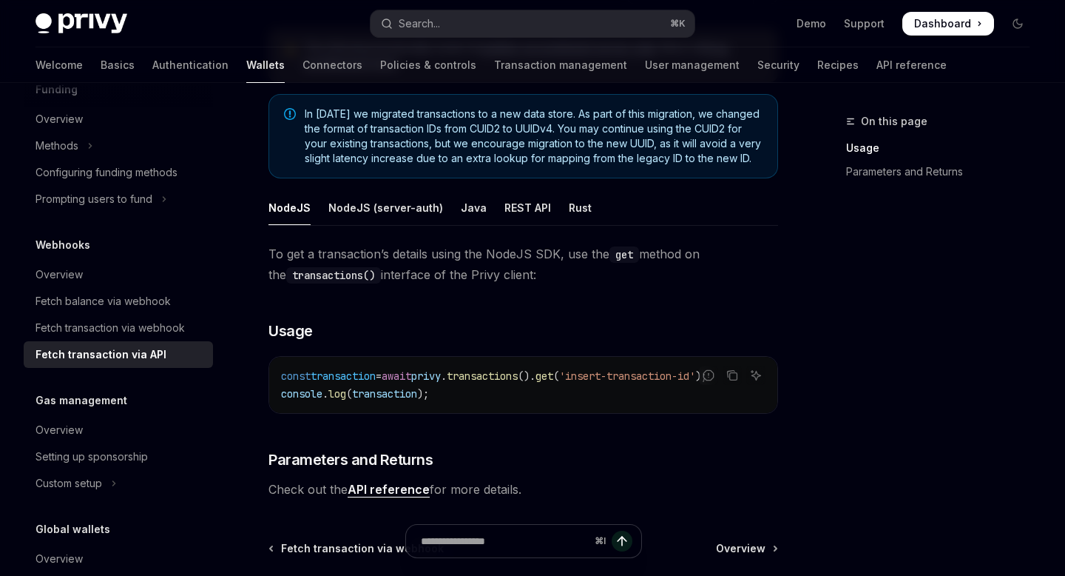
scroll to position [158, 0]
click at [512, 215] on div "REST API" at bounding box center [528, 206] width 47 height 35
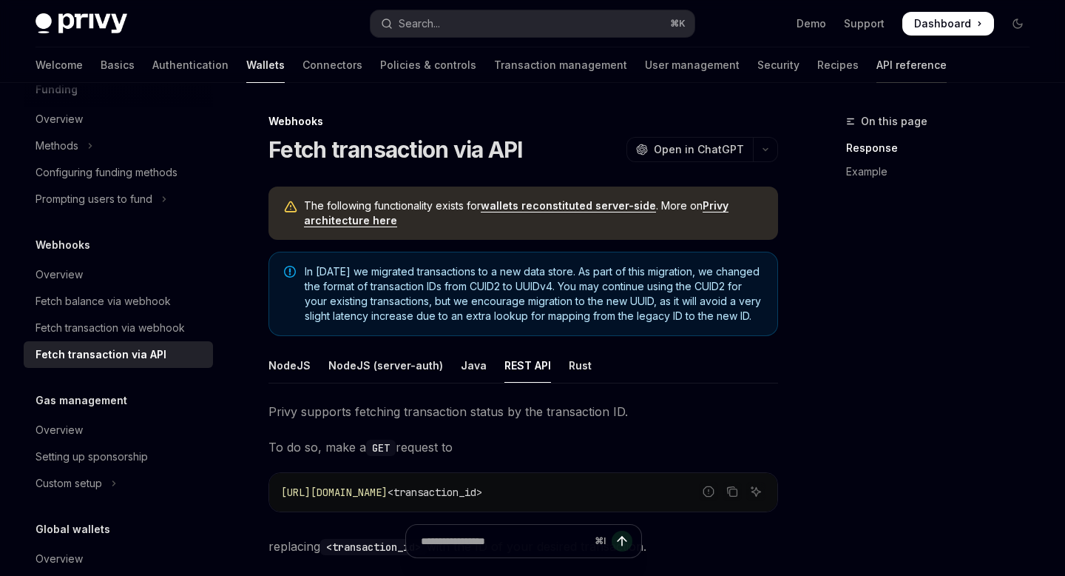
click at [877, 50] on link "API reference" at bounding box center [912, 65] width 70 height 36
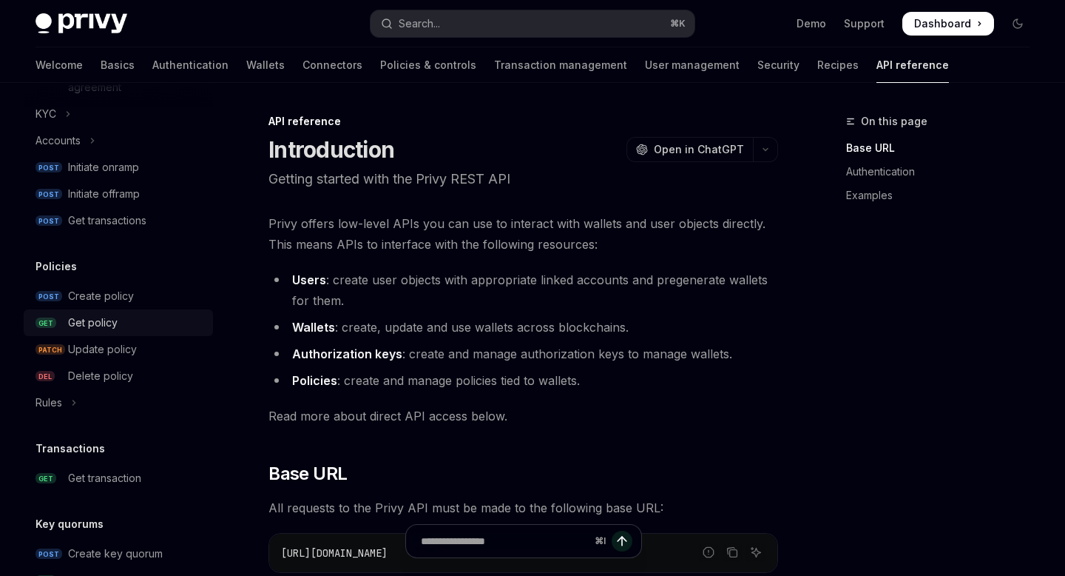
scroll to position [645, 0]
click at [83, 471] on div "Get transaction" at bounding box center [104, 477] width 73 height 18
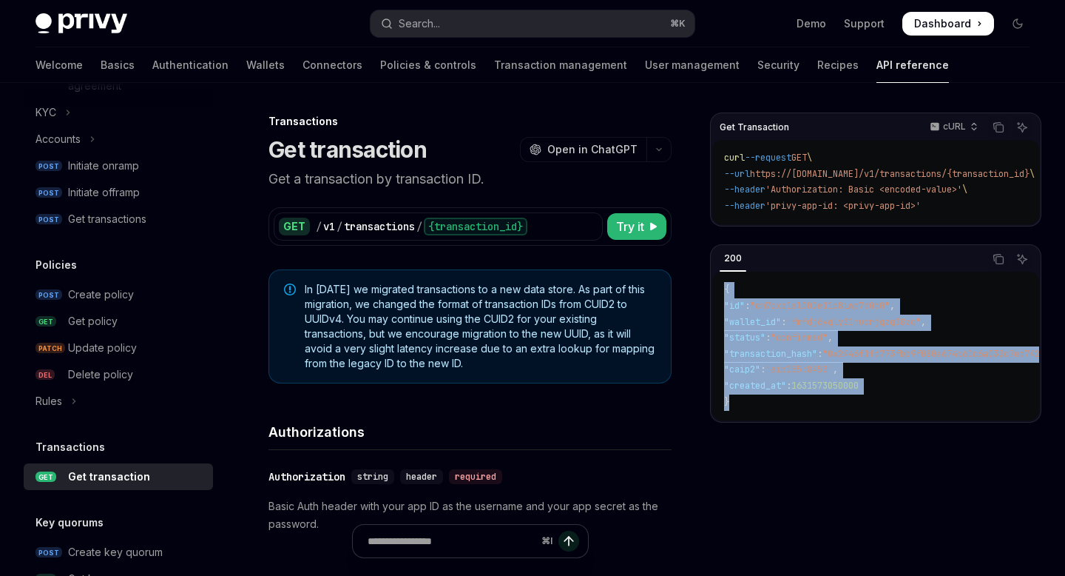
drag, startPoint x: 726, startPoint y: 296, endPoint x: 885, endPoint y: 406, distance: 193.5
click at [885, 406] on code "{ "id" : "cm7oxq1el000e11o8iwp7d0d0" , "wallet_id" : "fmfdj6yqly31huorjqzq38zc"…" at bounding box center [969, 346] width 491 height 128
click at [788, 404] on code "{ "id" : "cm7oxq1el000e11o8iwp7d0d0" , "wallet_id" : "fmfdj6yqly31huorjqzq38zc"…" at bounding box center [969, 346] width 491 height 128
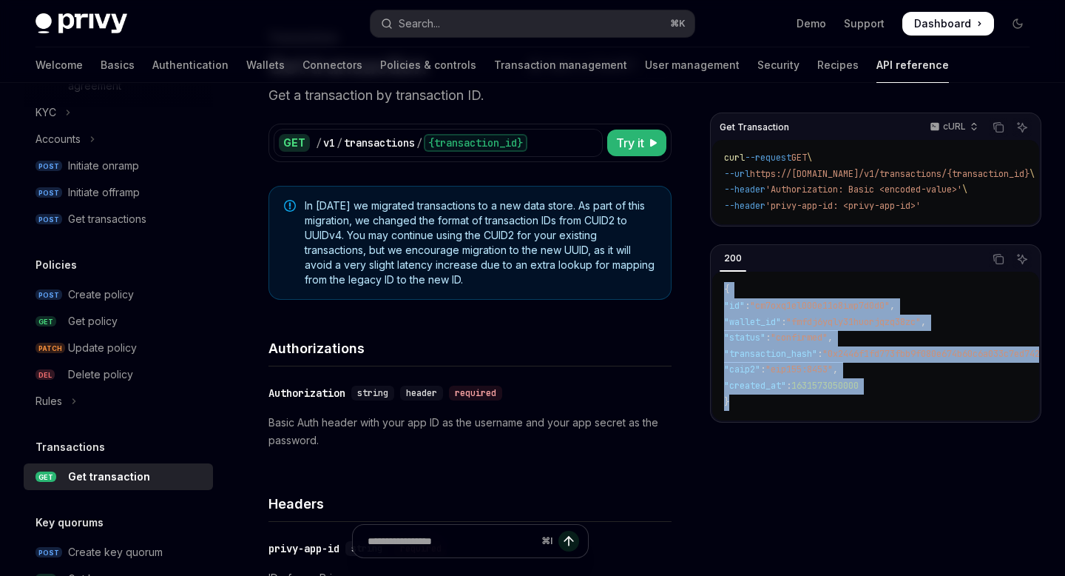
drag, startPoint x: 726, startPoint y: 298, endPoint x: 758, endPoint y: 408, distance: 114.2
click at [758, 408] on code "{ "id" : "cm7oxq1el000e11o8iwp7d0d0" , "wallet_id" : "fmfdj6yqly31huorjqzq38zc"…" at bounding box center [969, 346] width 491 height 128
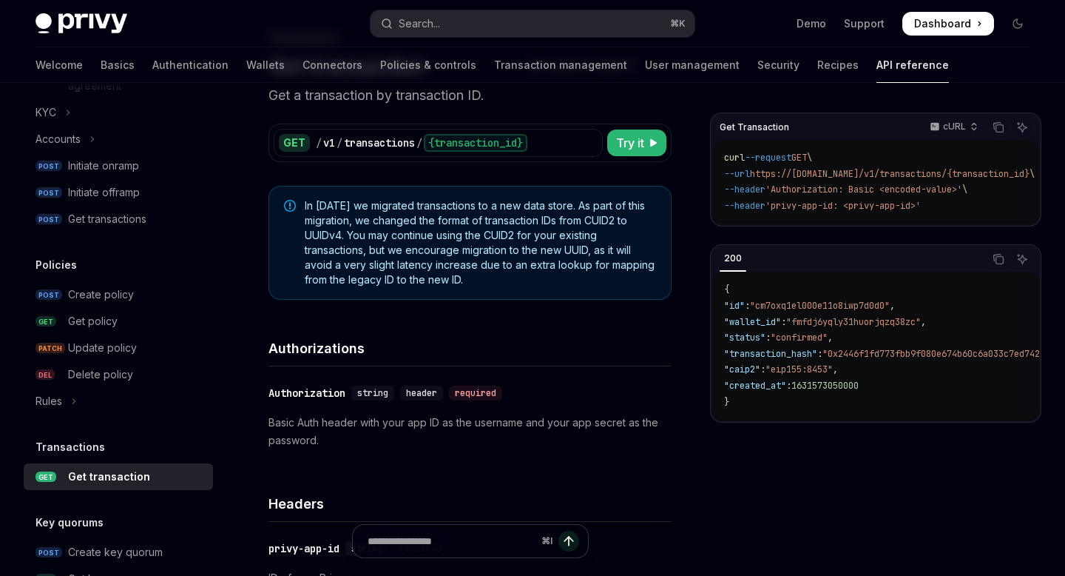
click at [786, 391] on span ""created_at"" at bounding box center [755, 386] width 62 height 12
click at [853, 325] on span ""fmfdj6yqly31huorjqzq38zc"" at bounding box center [844, 322] width 135 height 12
click at [864, 360] on span ""0x2446f1fd773fbb9f080e674b60c6a033c7ed7427b8b9413cf28a2a4a6da9b56c"" at bounding box center [989, 354] width 352 height 12
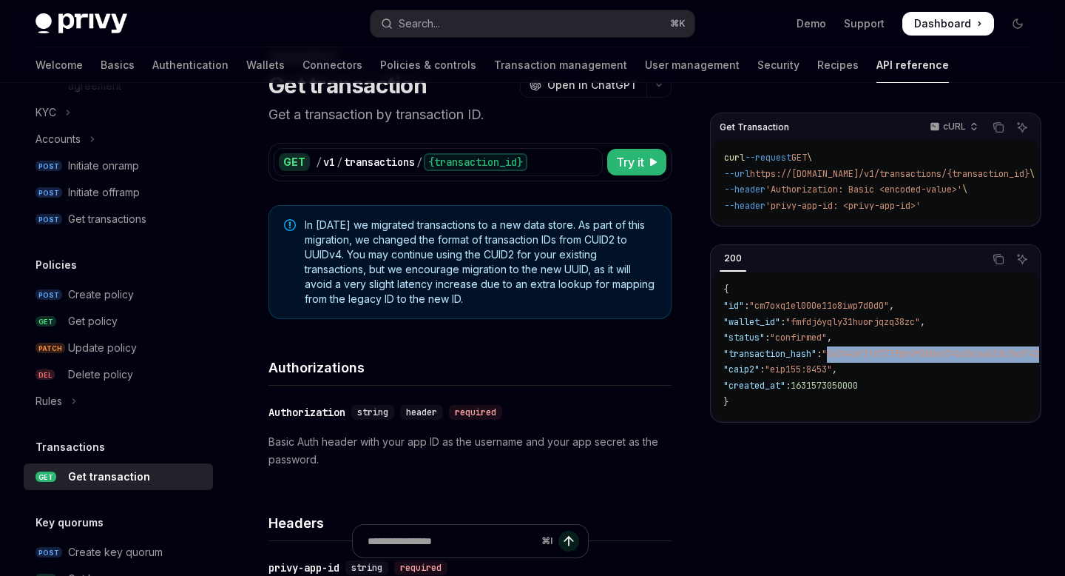
scroll to position [0, 0]
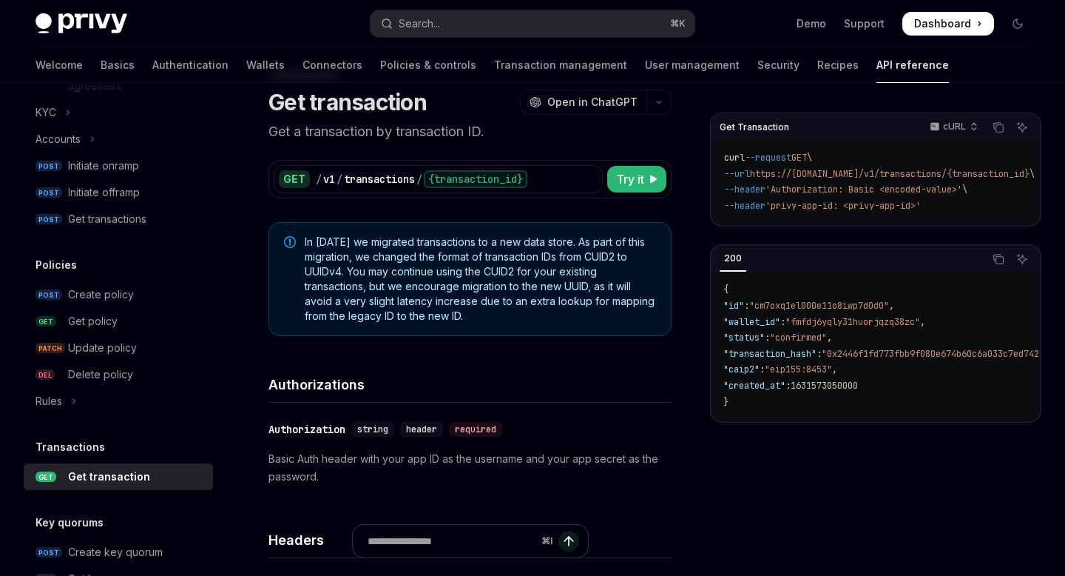
click at [890, 343] on code "{ "id" : "cm7oxq1el000e11o8iwp7d0d0" , "wallet_id" : "fmfdj6yqly31huorjqzq38zc"…" at bounding box center [969, 346] width 491 height 128
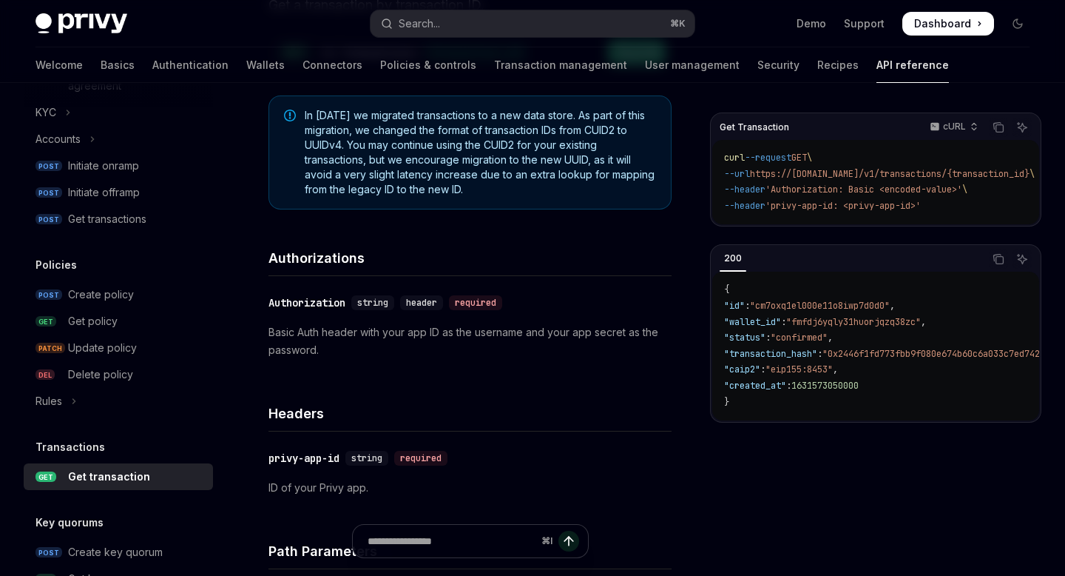
scroll to position [175, 0]
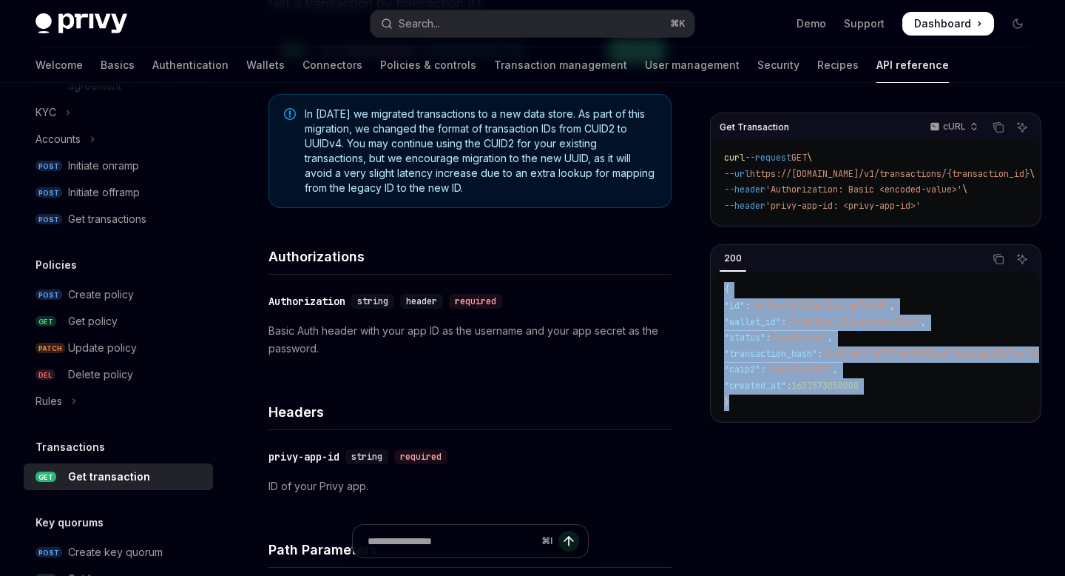
drag, startPoint x: 719, startPoint y: 290, endPoint x: 785, endPoint y: 414, distance: 140.7
click at [785, 414] on div "{ "id" : "cm7oxq1el000e11o8iwp7d0d0" , "wallet_id" : "fmfdj6yqly31huorjqzq38zc"…" at bounding box center [875, 346] width 327 height 149
click at [785, 410] on code "{ "id" : "cm7oxq1el000e11o8iwp7d0d0" , "wallet_id" : "fmfdj6yqly31huorjqzq38zc"…" at bounding box center [969, 346] width 491 height 128
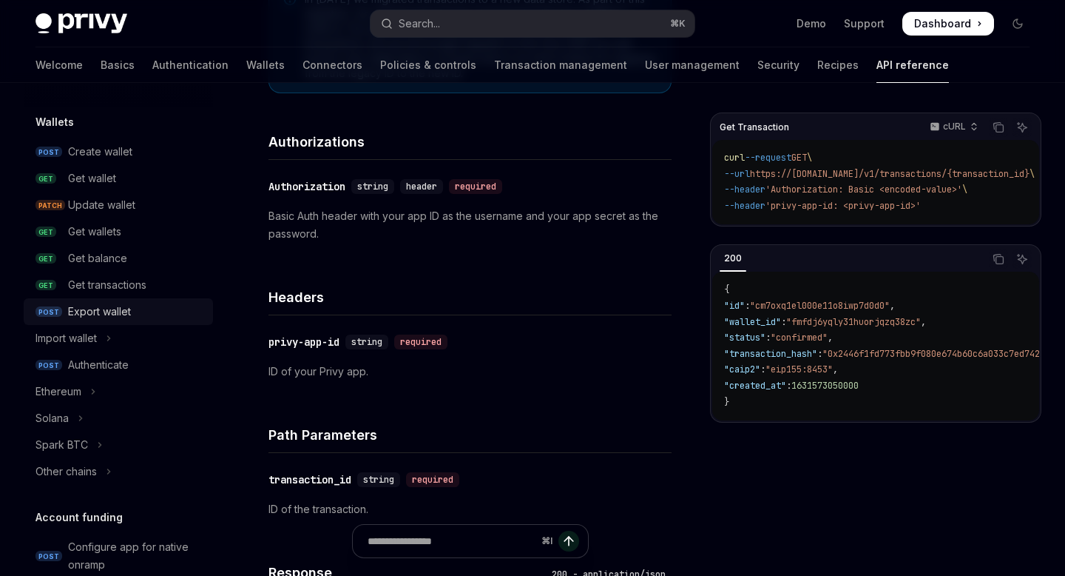
scroll to position [72, 0]
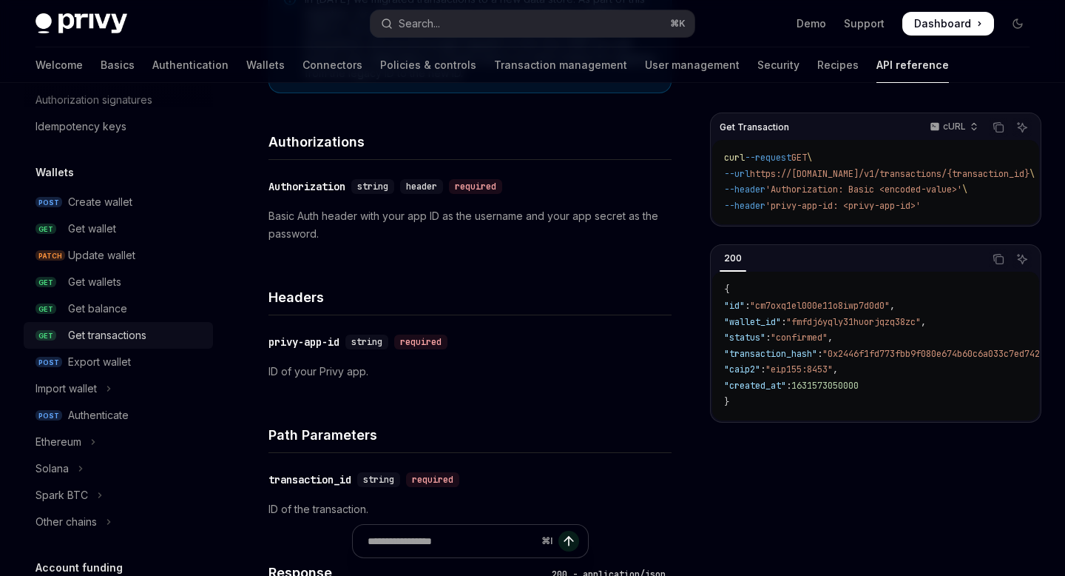
click at [110, 333] on div "Get transactions" at bounding box center [107, 335] width 78 height 18
type textarea "*"
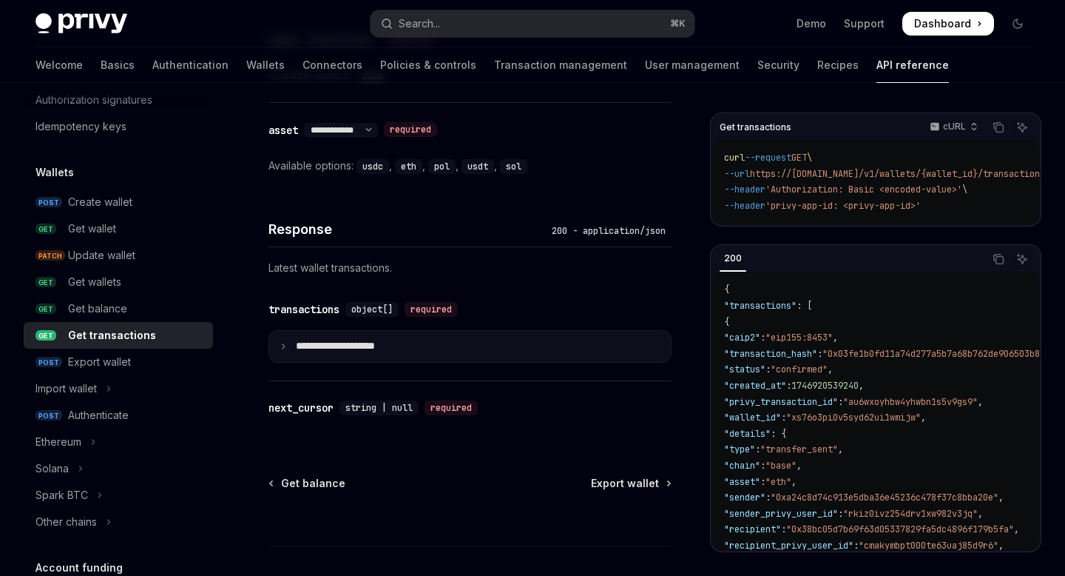
click at [294, 342] on summary "**********" at bounding box center [470, 346] width 402 height 31
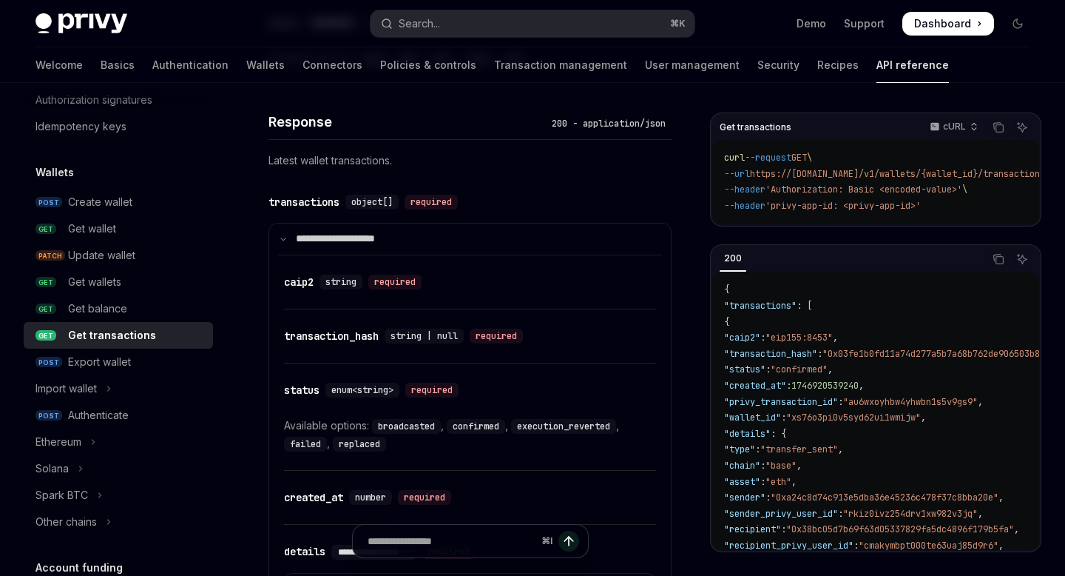
scroll to position [1014, 0]
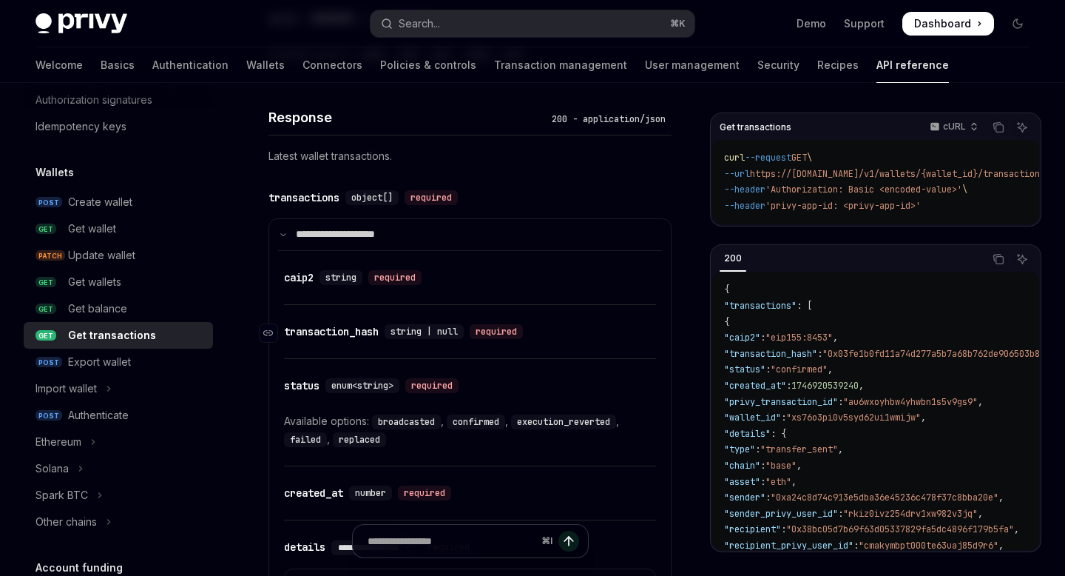
drag, startPoint x: 391, startPoint y: 331, endPoint x: 458, endPoint y: 331, distance: 67.3
click at [411, 331] on div "string | null" at bounding box center [424, 331] width 79 height 15
click at [464, 331] on div "string | null" at bounding box center [424, 331] width 79 height 15
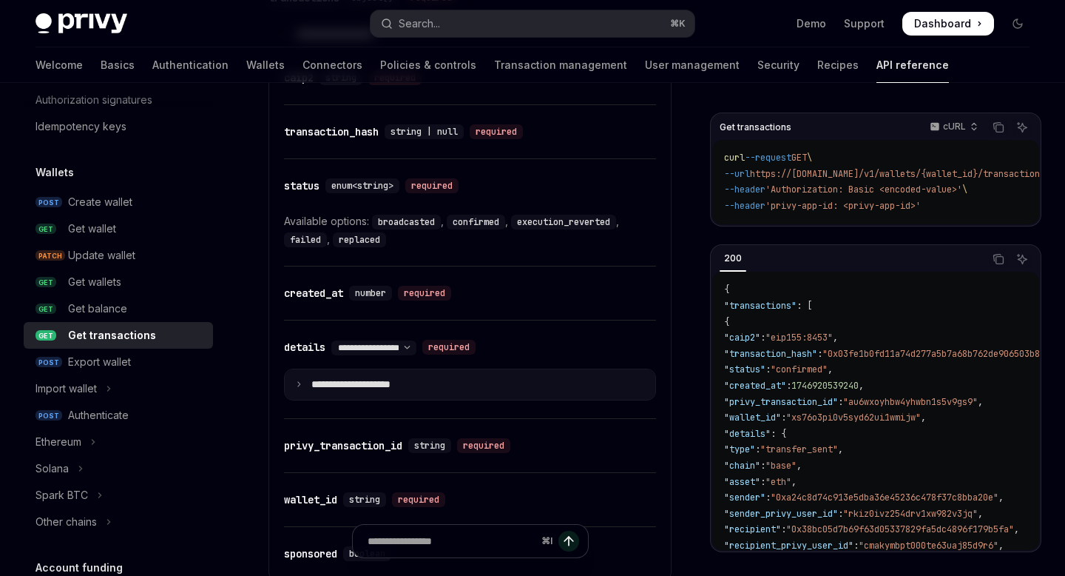
click at [394, 397] on summary "**********" at bounding box center [470, 384] width 371 height 31
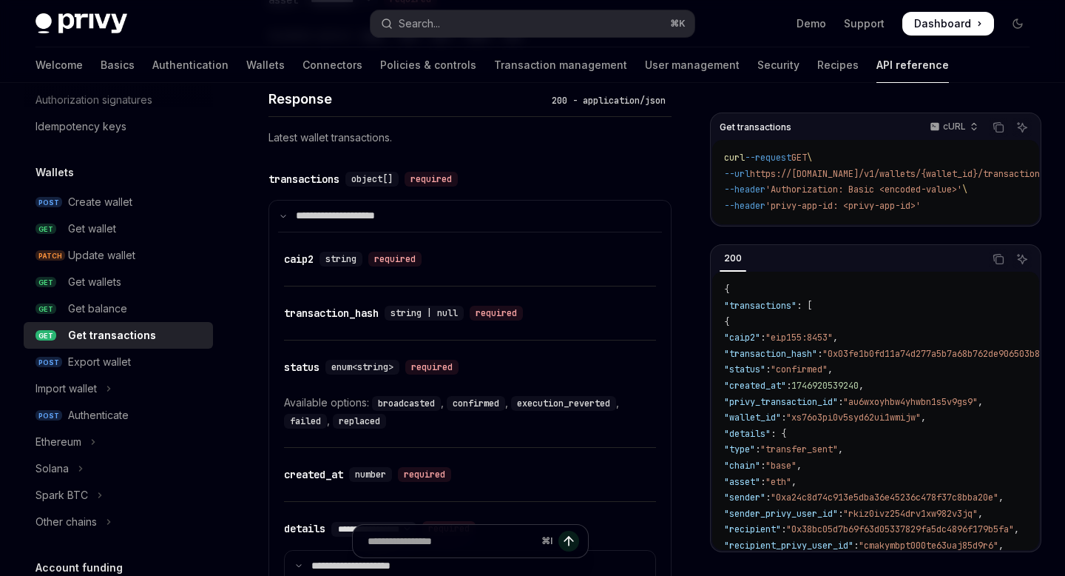
scroll to position [1032, 0]
drag, startPoint x: 444, startPoint y: 314, endPoint x: 474, endPoint y: 314, distance: 30.3
click at [452, 314] on span "string | null" at bounding box center [424, 314] width 67 height 12
click at [474, 311] on div "string | null required" at bounding box center [457, 313] width 144 height 15
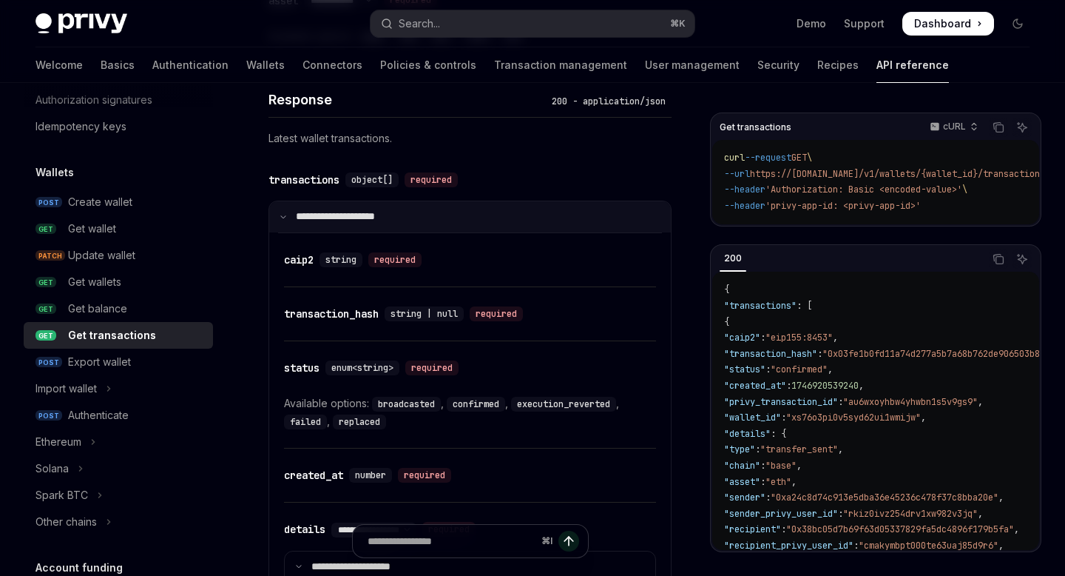
click at [308, 224] on summary "**********" at bounding box center [470, 216] width 402 height 31
